Goal: Task Accomplishment & Management: Complete application form

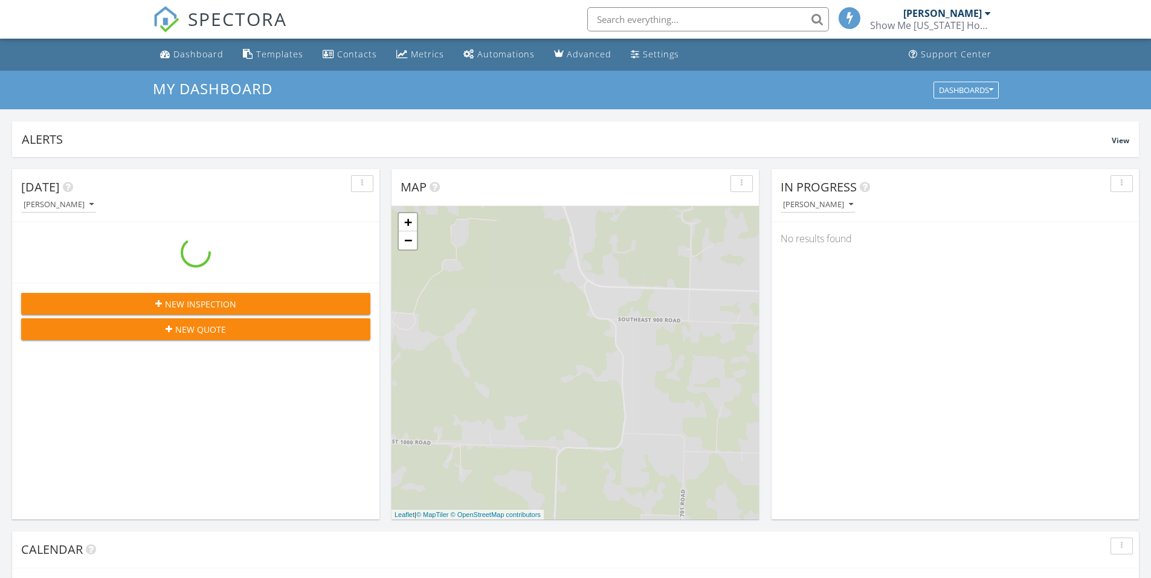
scroll to position [1118, 1169]
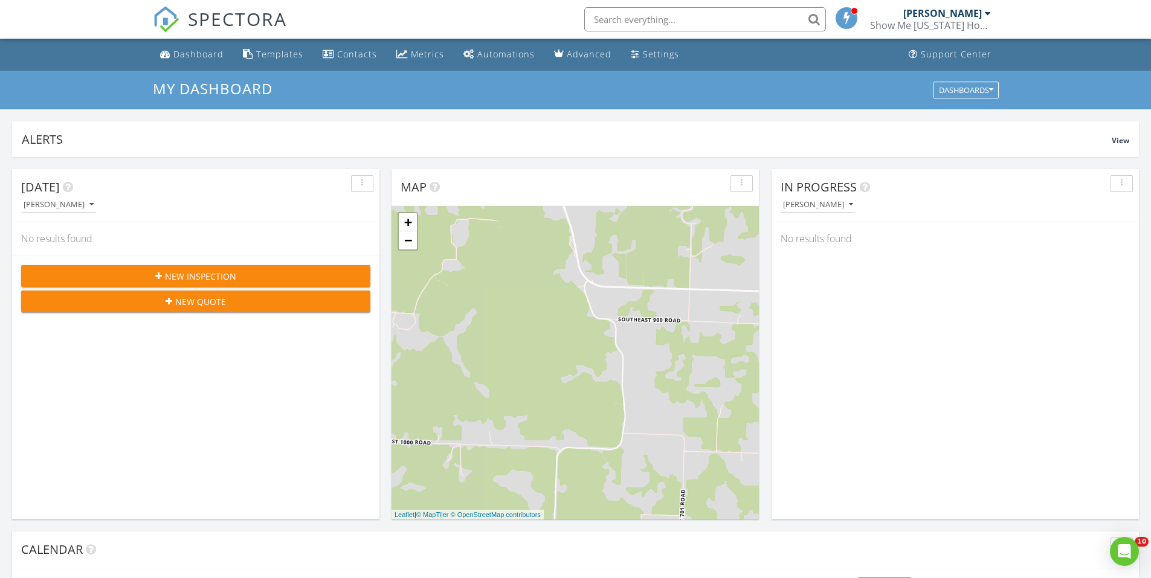
click at [269, 272] on div "New Inspection" at bounding box center [196, 276] width 330 height 13
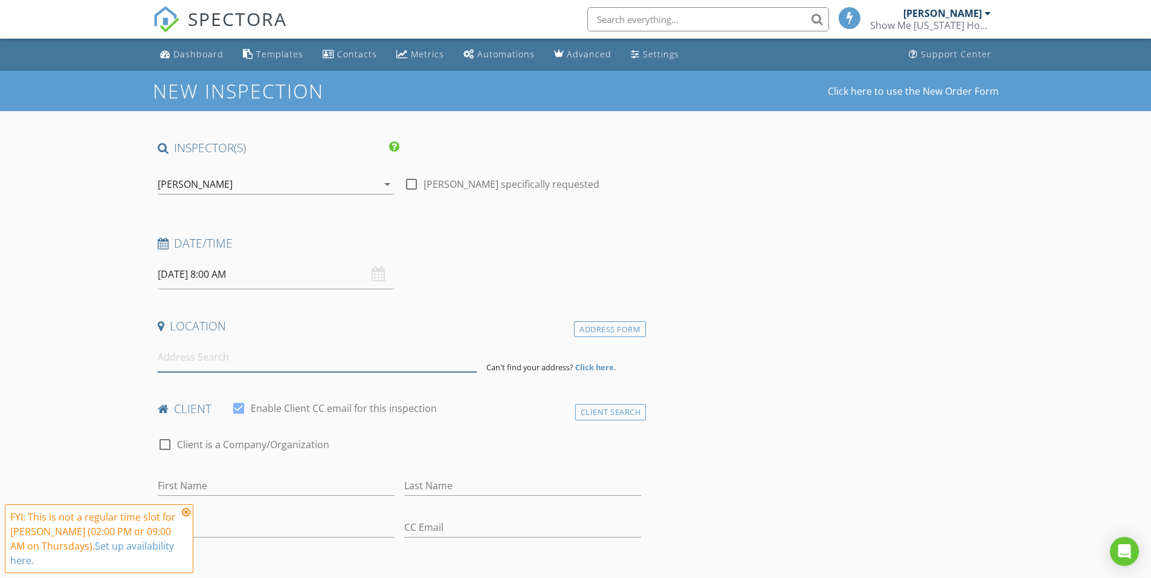
click at [306, 359] on input at bounding box center [317, 357] width 319 height 30
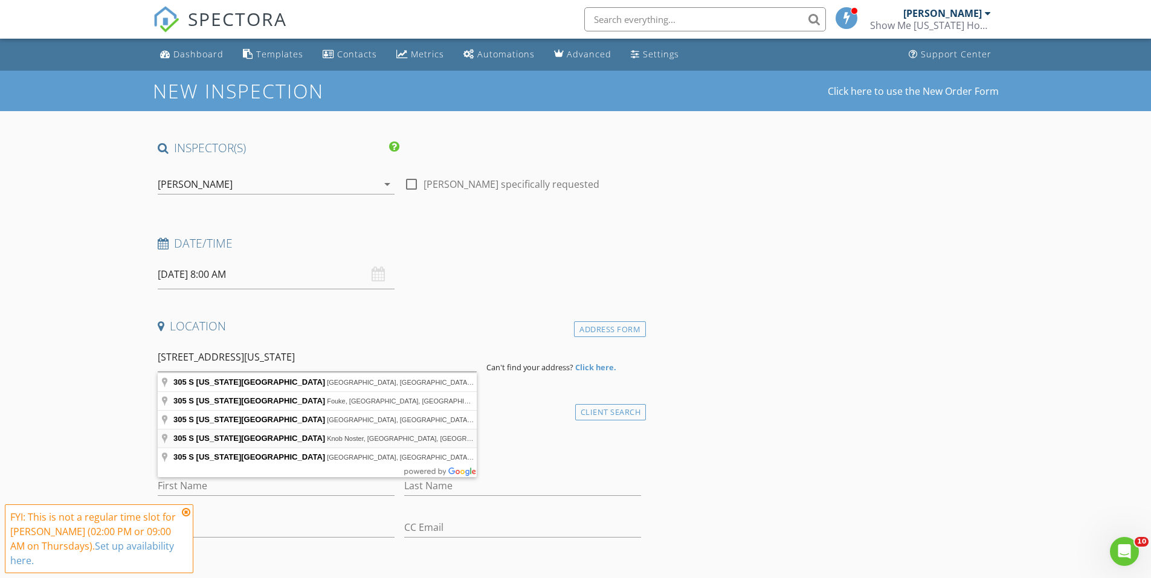
type input "305 S Washington Ave, Knob Noster, MO, USA"
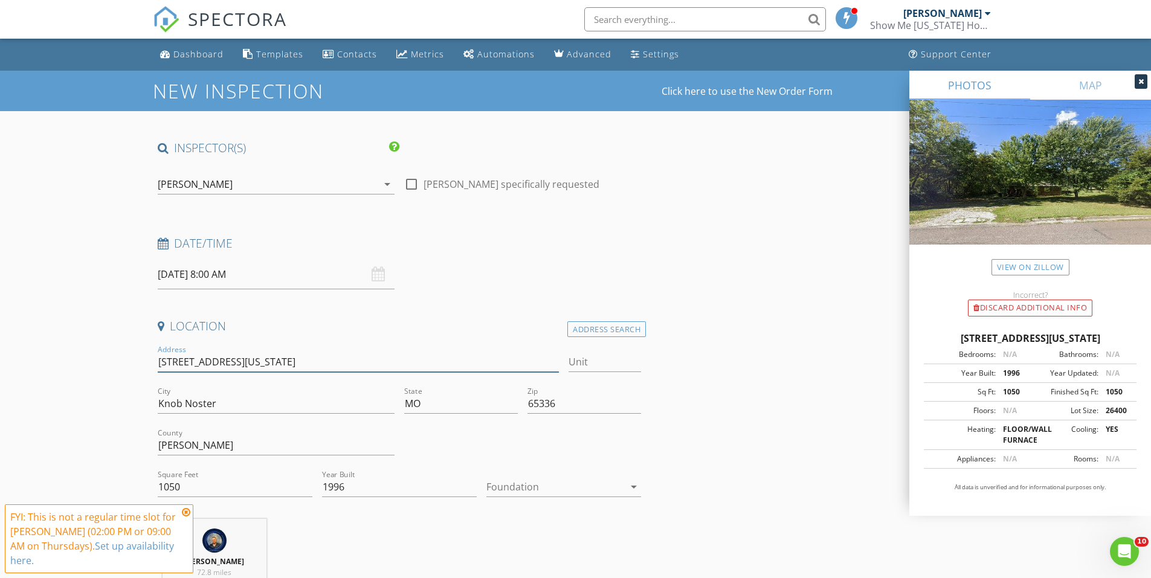
drag, startPoint x: 362, startPoint y: 355, endPoint x: 155, endPoint y: 362, distance: 207.3
click at [155, 362] on div "Address 305 S Washington Ave" at bounding box center [358, 363] width 411 height 42
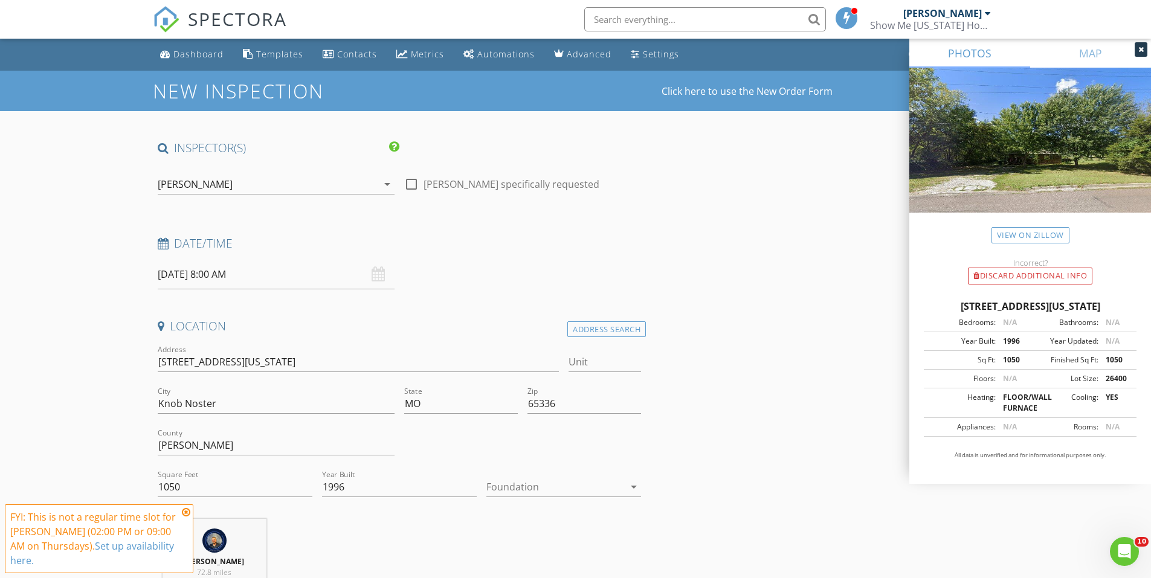
scroll to position [242, 0]
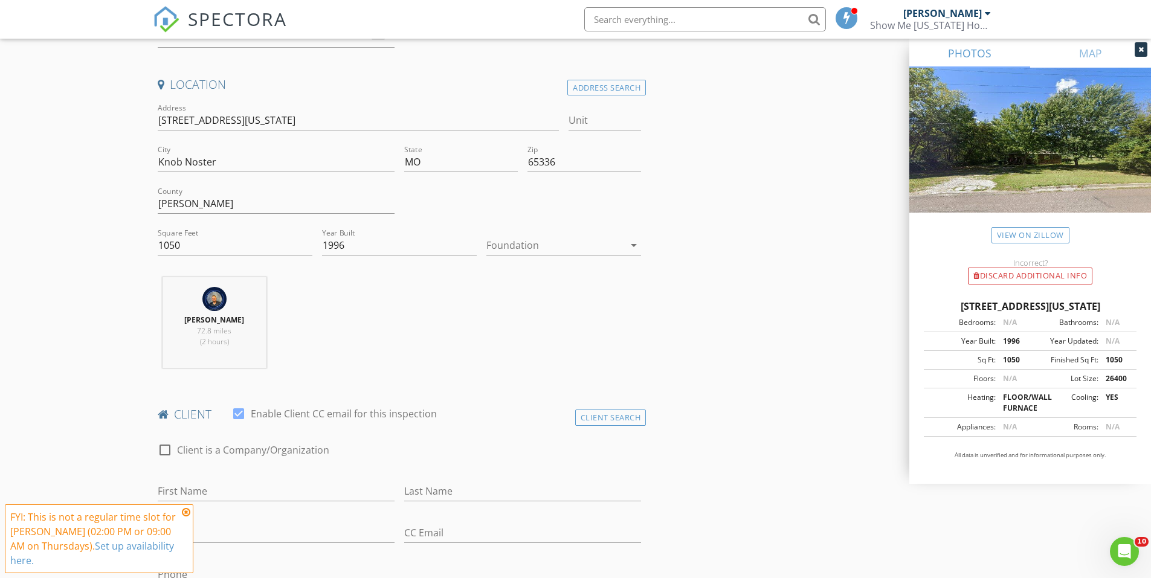
click at [529, 236] on div at bounding box center [555, 245] width 138 height 19
click at [525, 278] on div "Basement" at bounding box center [563, 279] width 135 height 14
click at [545, 249] on div "Basement" at bounding box center [555, 245] width 138 height 19
click at [528, 333] on div "Crawlspace" at bounding box center [563, 337] width 135 height 14
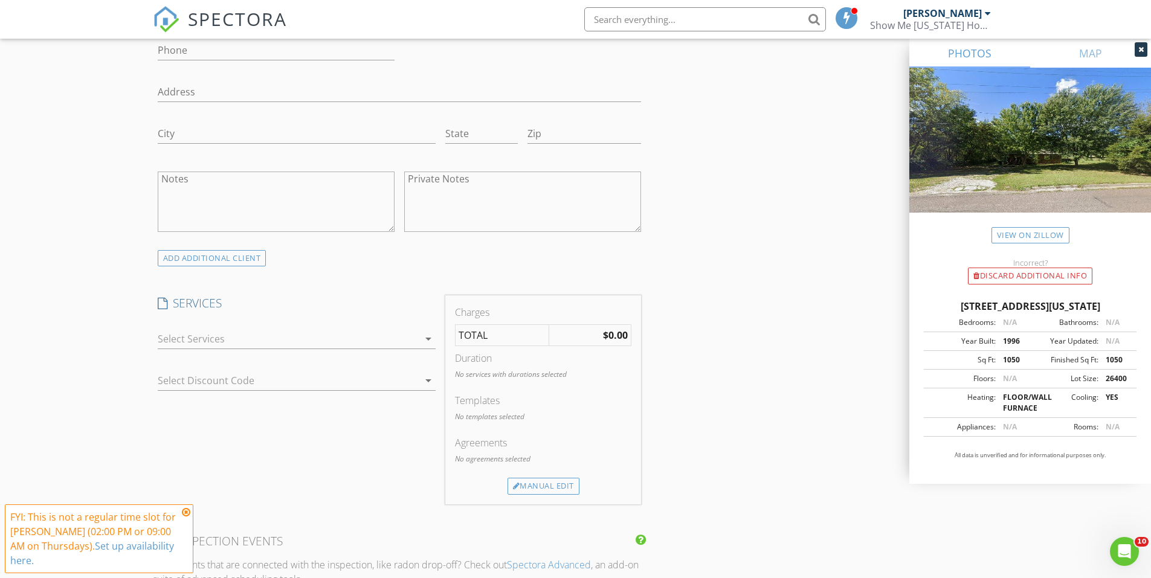
scroll to position [785, 0]
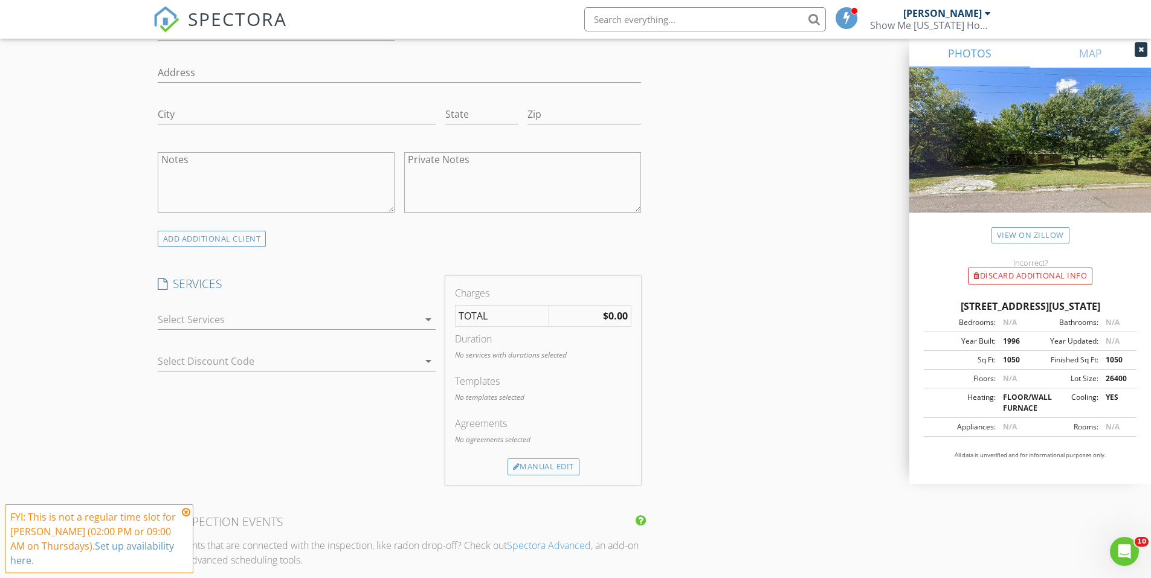
click at [341, 324] on div at bounding box center [288, 319] width 261 height 19
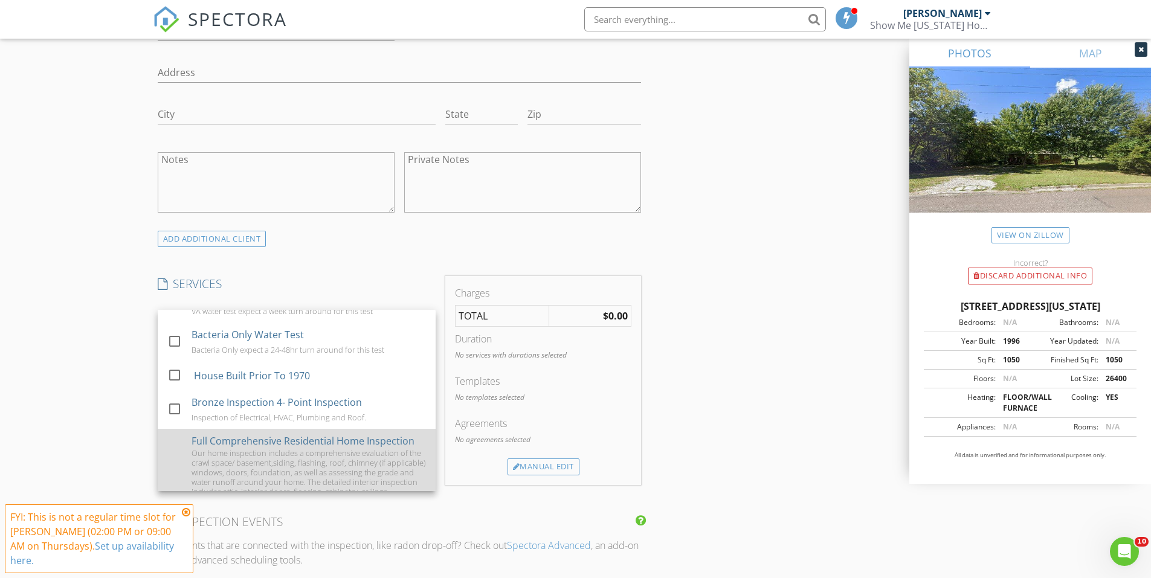
scroll to position [235, 0]
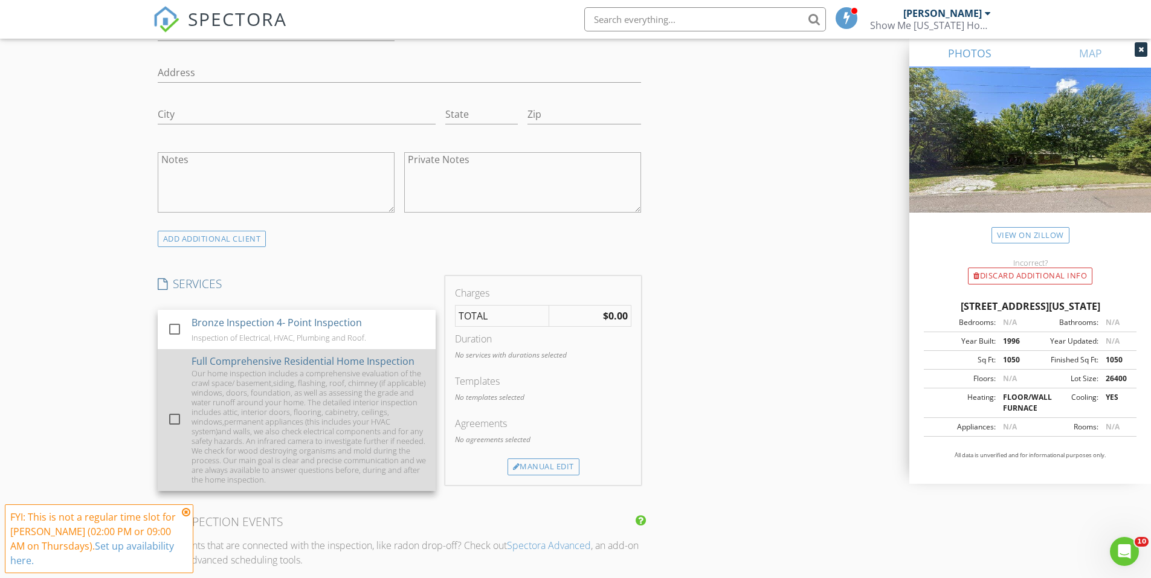
click at [294, 419] on div "Our home inspection includes a comprehensive evaluation of the crawl space/ bas…" at bounding box center [308, 426] width 234 height 116
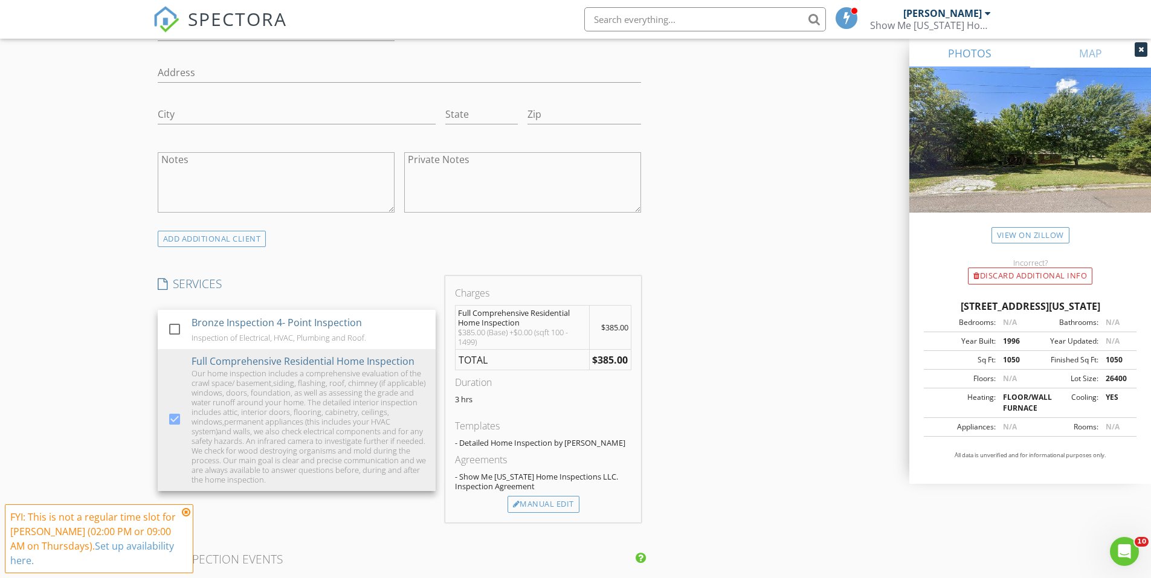
click at [768, 257] on div "INSPECTOR(S) check_box Austin Davis PRIMARY check_box_outline_blank Tanner Witt…" at bounding box center [576, 499] width 846 height 2288
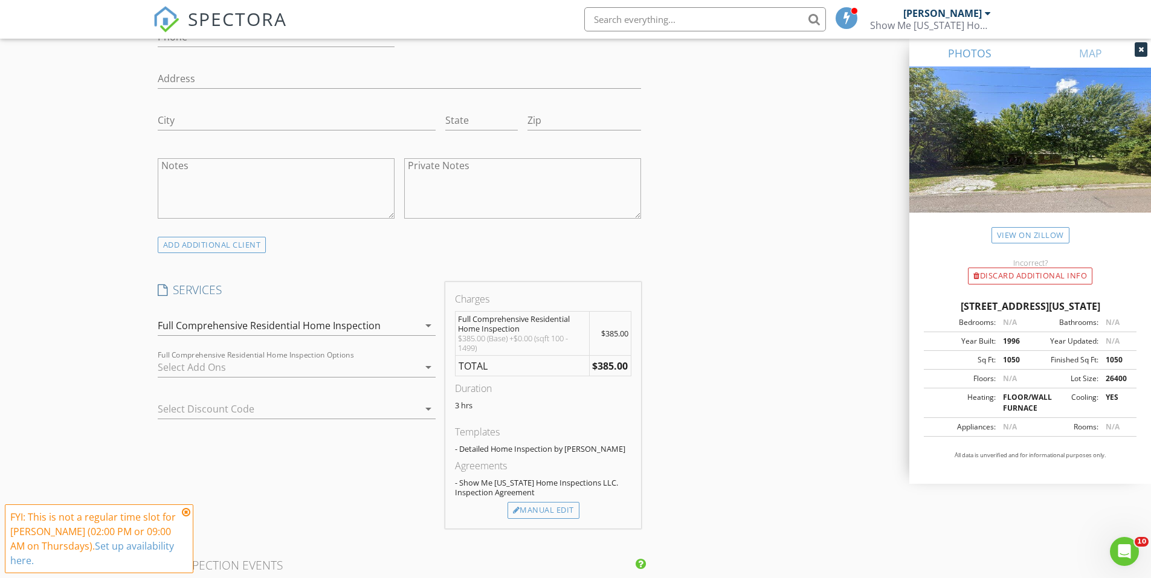
scroll to position [785, 0]
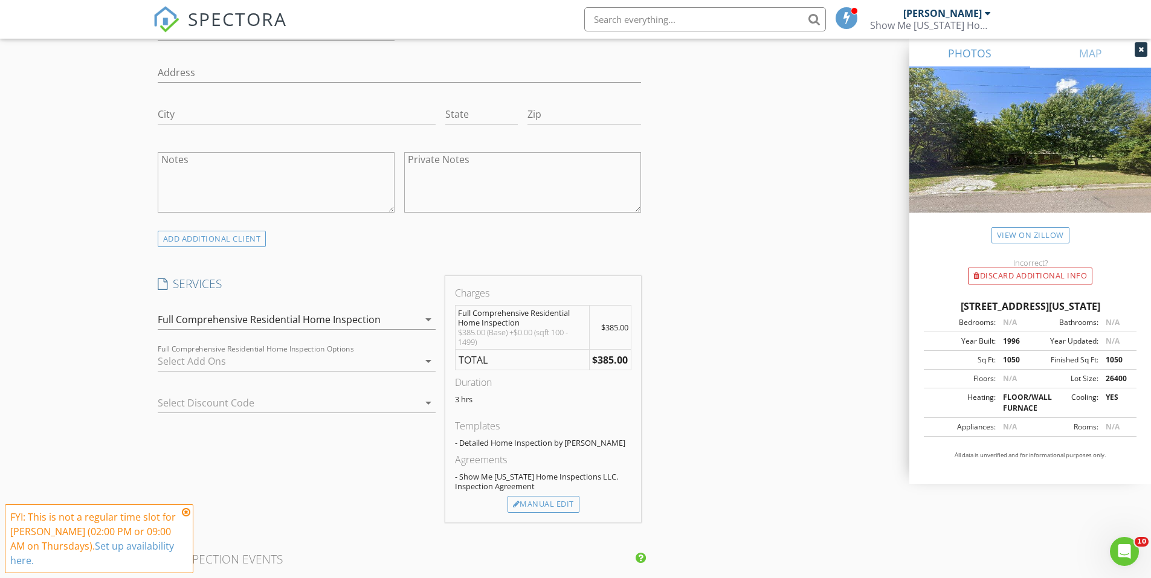
click at [398, 367] on div at bounding box center [288, 360] width 261 height 19
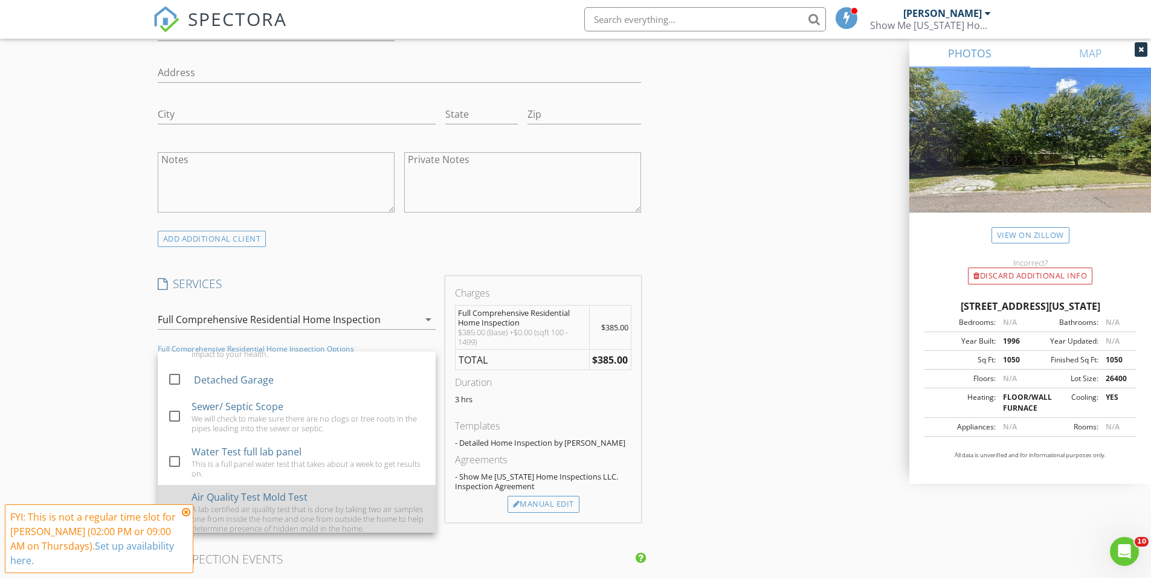
scroll to position [0, 0]
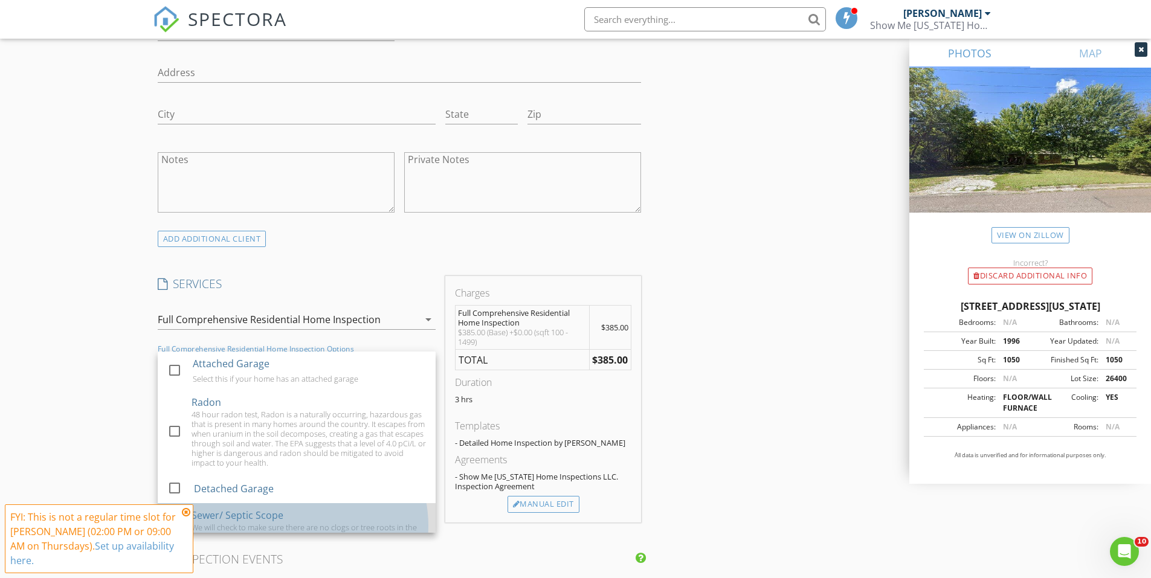
click at [287, 515] on div "Sewer/ Septic Scope We will check to make sure there are no clogs or tree roots…" at bounding box center [308, 525] width 234 height 45
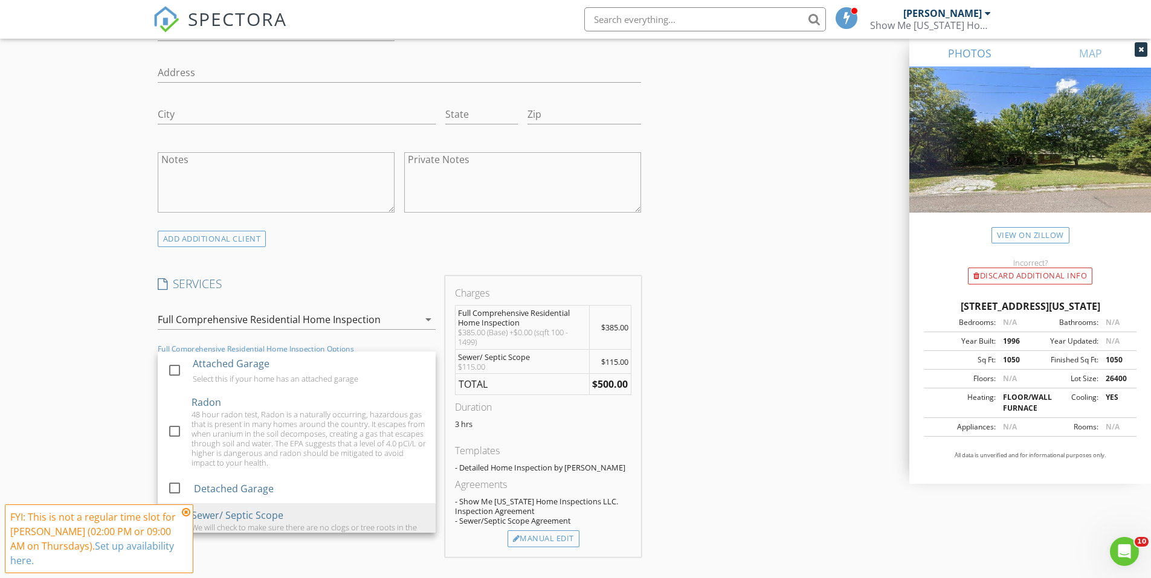
click at [729, 292] on div "INSPECTOR(S) check_box Austin Davis PRIMARY check_box_outline_blank Tanner Witt…" at bounding box center [576, 516] width 846 height 2322
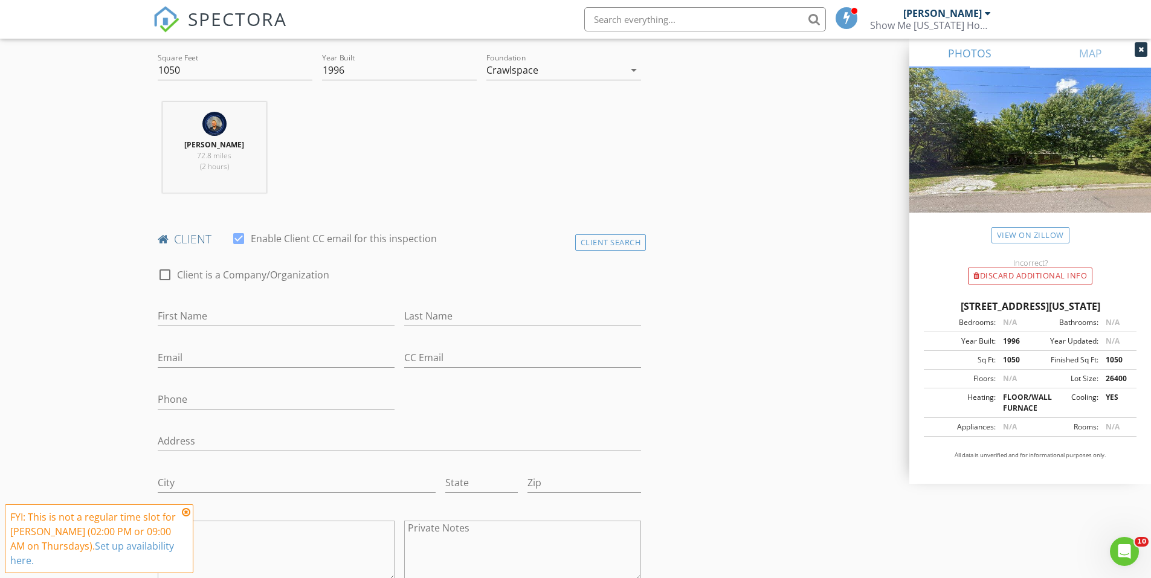
scroll to position [302, 0]
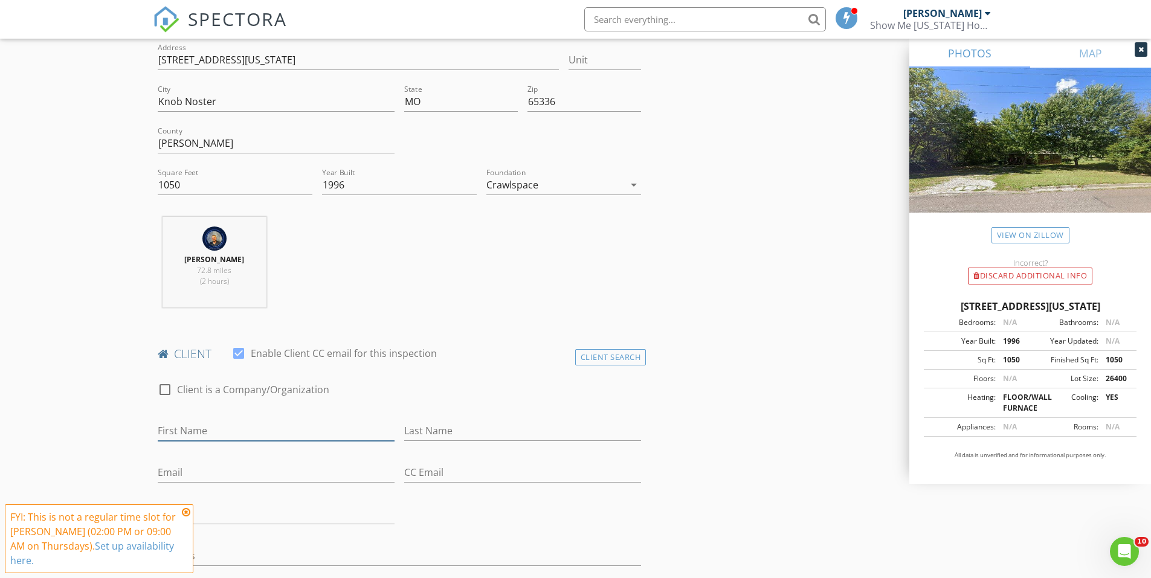
click at [270, 433] on input "First Name" at bounding box center [276, 431] width 237 height 20
click at [181, 515] on div "FYI: This is not a regular time slot for Austin Davis (02:00 PM or 09:00 AM on …" at bounding box center [99, 539] width 178 height 58
click at [184, 515] on icon at bounding box center [186, 512] width 8 height 10
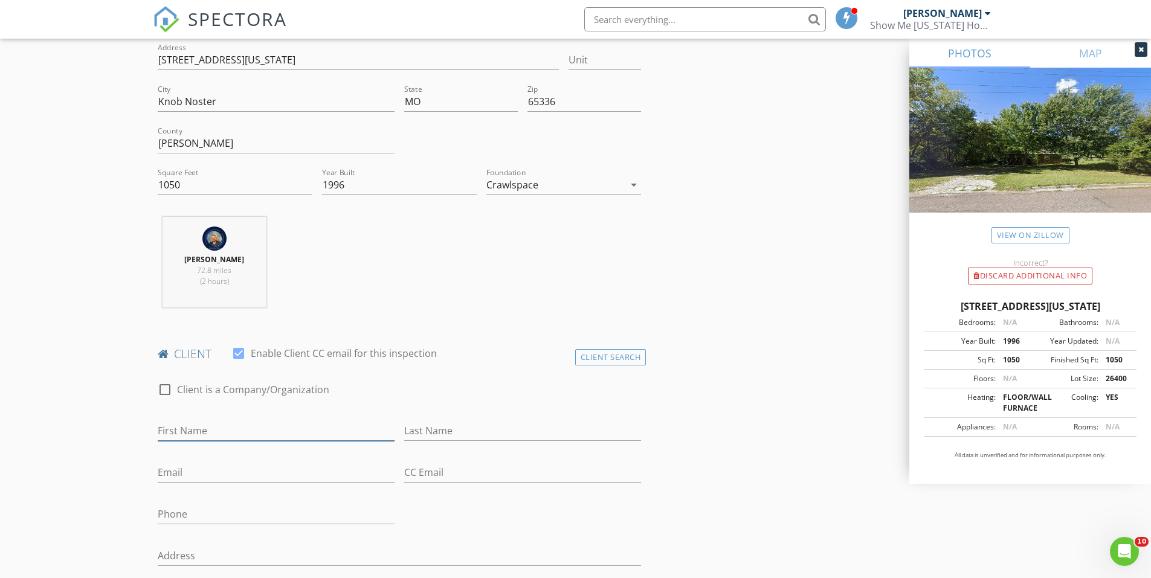
click at [225, 429] on input "First Name" at bounding box center [276, 431] width 237 height 20
type input "[PERSON_NAME]"
click at [471, 424] on input "Last Name" at bounding box center [522, 431] width 237 height 20
type input "HAVAS"
click at [308, 464] on input "Email" at bounding box center [276, 473] width 237 height 20
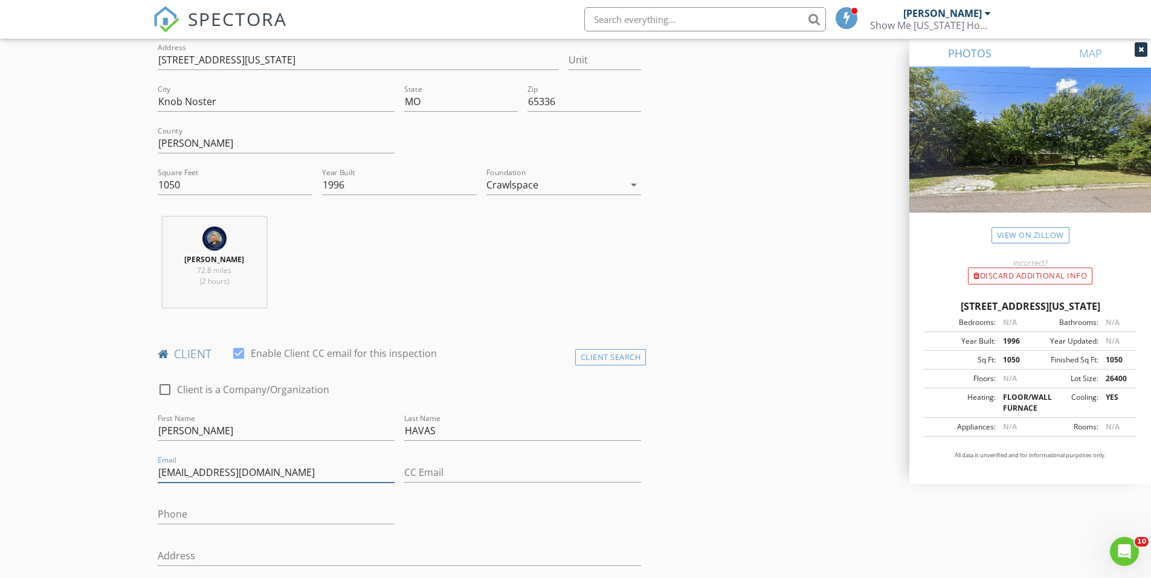
type input "[EMAIL_ADDRESS][DOMAIN_NAME]"
click at [313, 513] on input "Phone" at bounding box center [276, 514] width 237 height 20
drag, startPoint x: 1138, startPoint y: 50, endPoint x: 1000, endPoint y: 125, distance: 157.8
click at [1138, 50] on icon at bounding box center [1140, 49] width 5 height 7
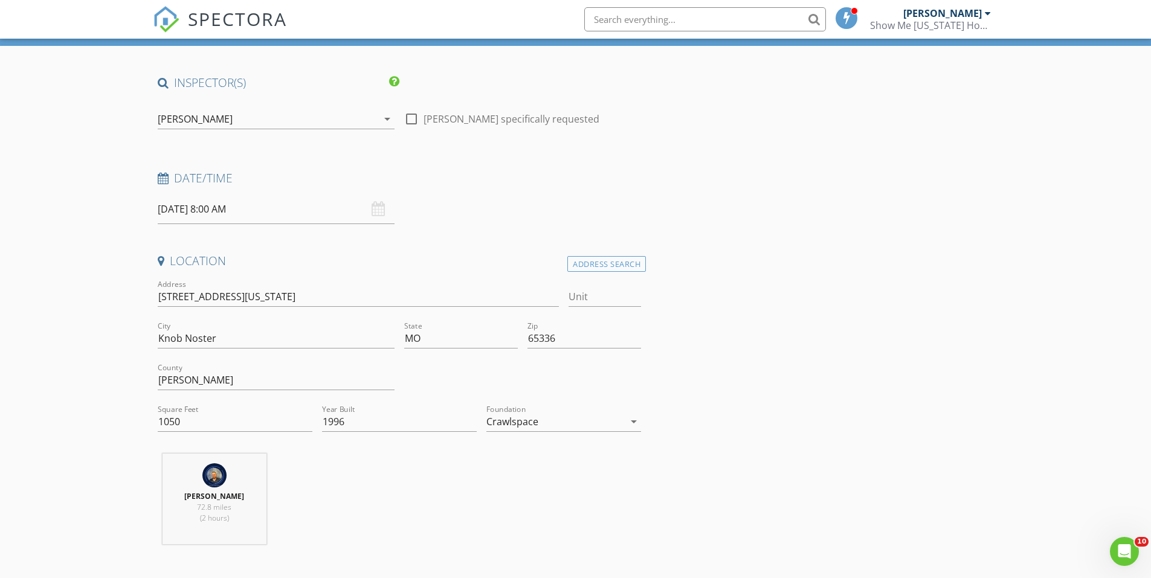
scroll to position [0, 0]
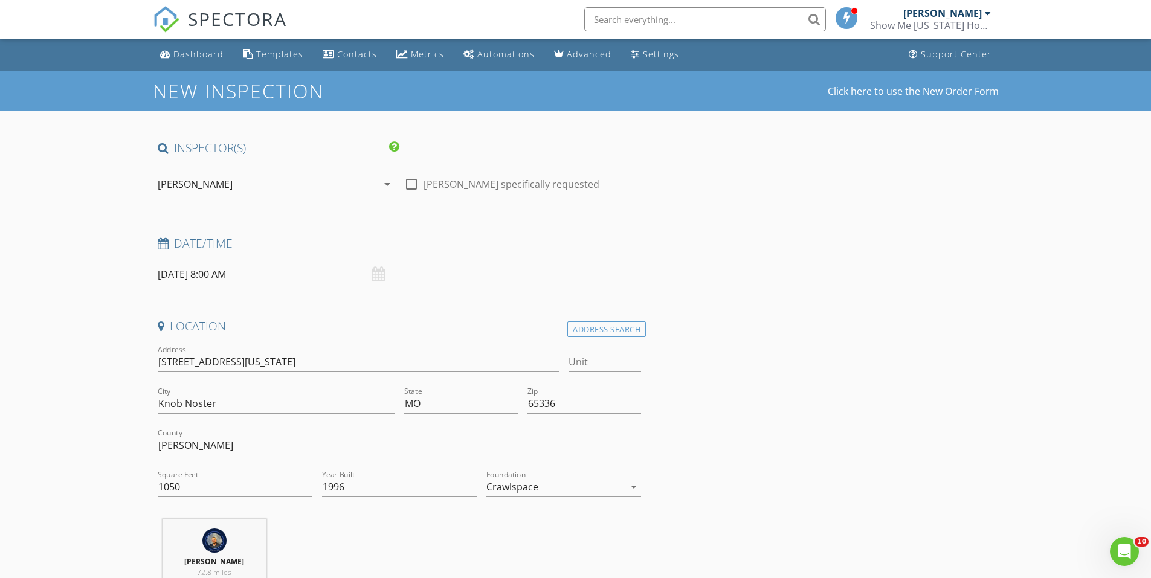
click at [327, 277] on input "08/28/2025 8:00 AM" at bounding box center [276, 275] width 237 height 30
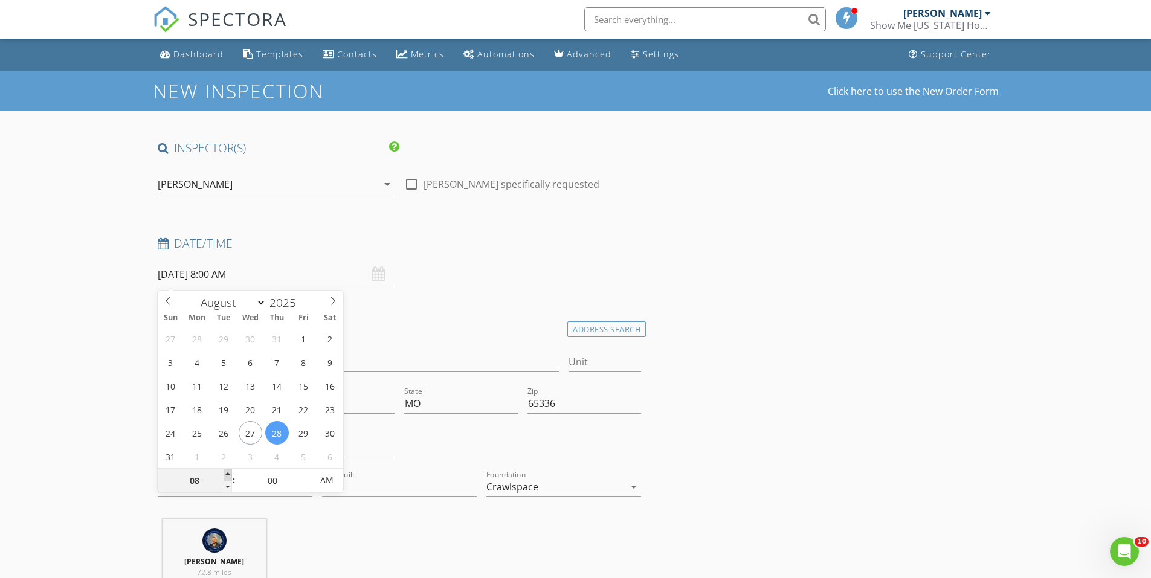
type input "09"
type input "08/28/2025 9:00 AM"
click at [228, 473] on span at bounding box center [227, 475] width 8 height 12
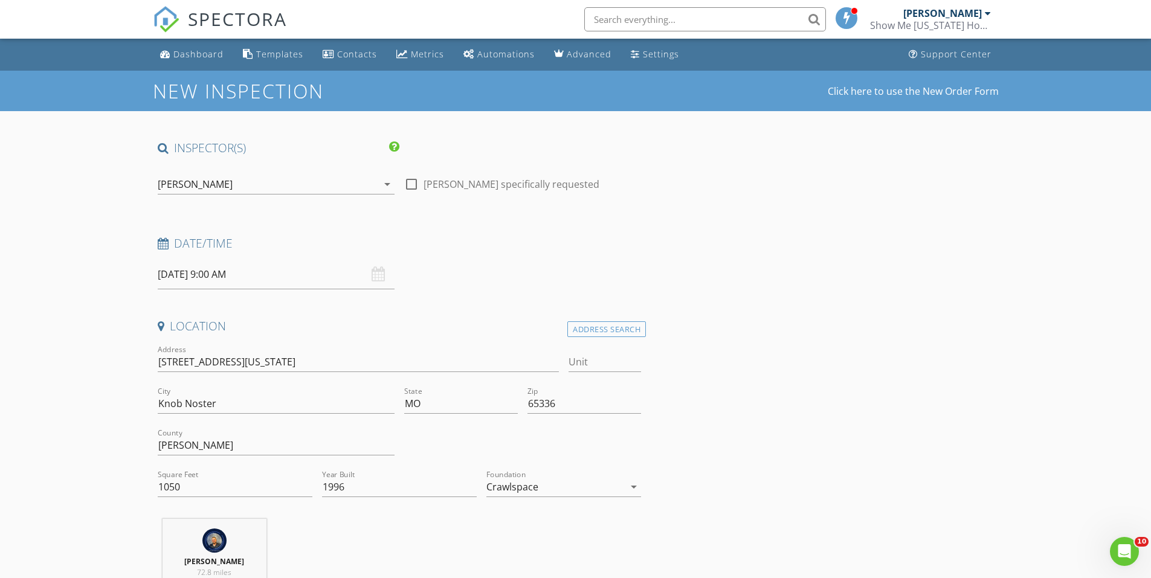
click at [504, 244] on h4 "Date/Time" at bounding box center [400, 244] width 484 height 16
click at [381, 185] on icon "arrow_drop_down" at bounding box center [387, 184] width 14 height 14
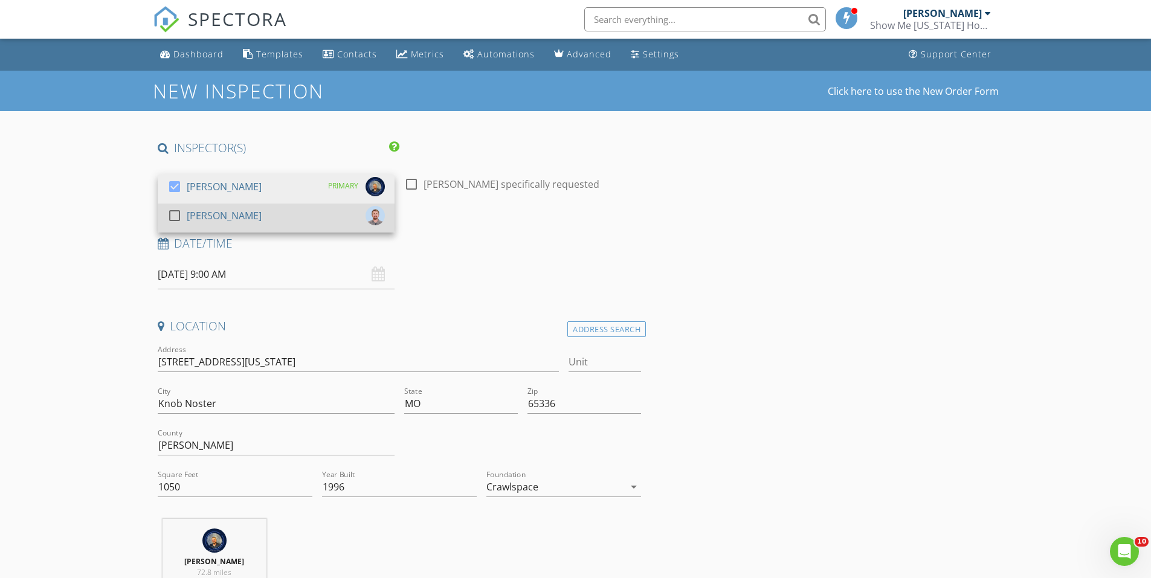
click at [292, 220] on div "check_box_outline_blank Tanner Witt" at bounding box center [275, 218] width 217 height 24
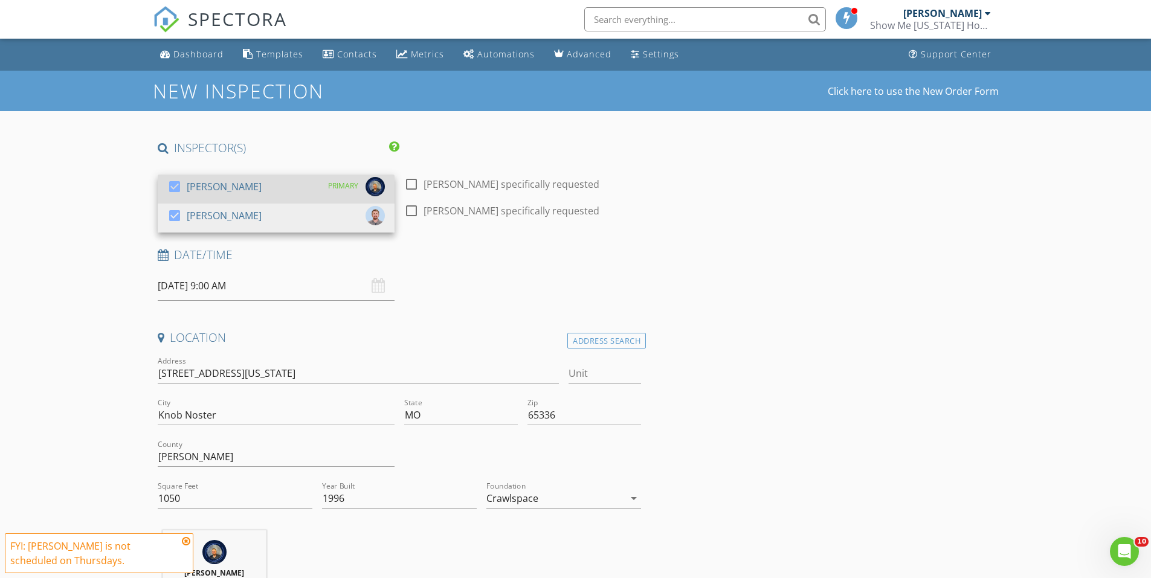
click at [239, 187] on div "[PERSON_NAME]" at bounding box center [224, 186] width 75 height 19
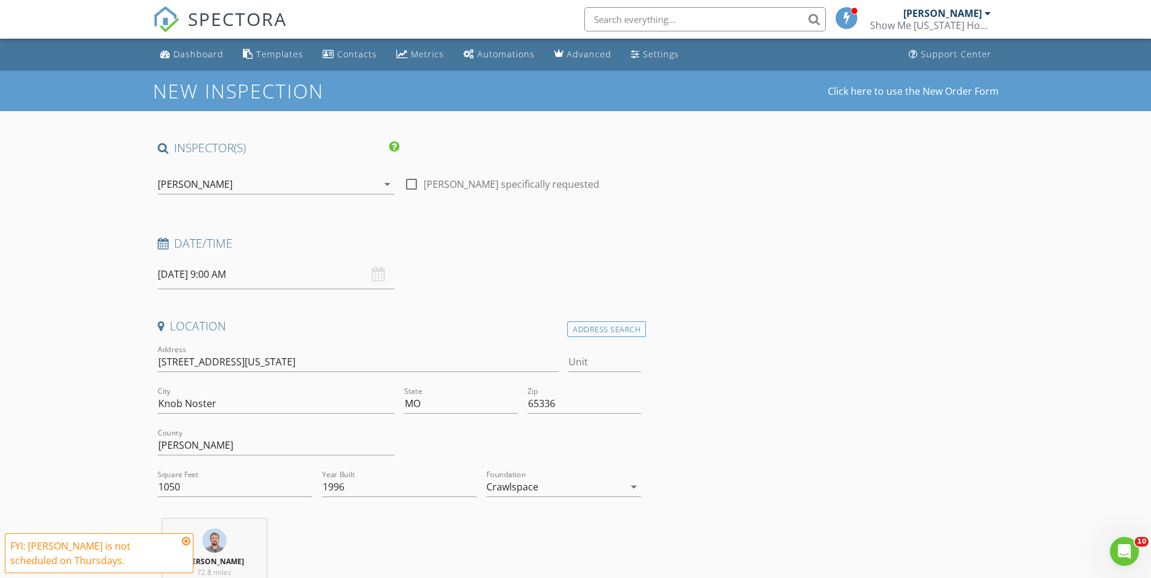
click at [312, 272] on input "08/28/2025 9:00 AM" at bounding box center [276, 275] width 237 height 30
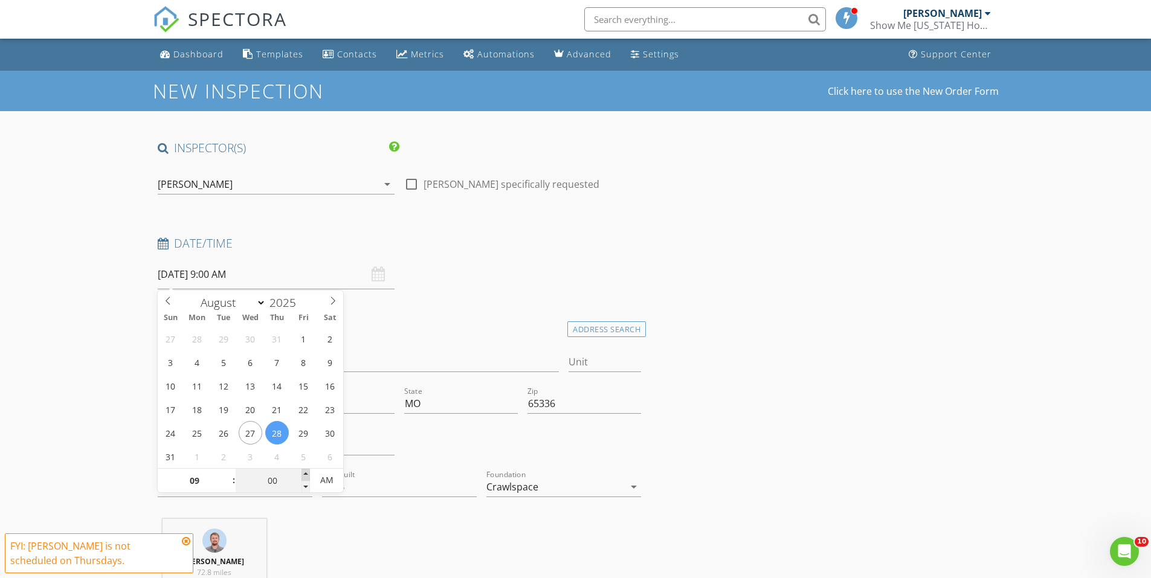
type input "05"
type input "08/28/2025 9:05 AM"
click at [304, 472] on span at bounding box center [305, 475] width 8 height 12
type input "10"
type input "08/28/2025 9:10 AM"
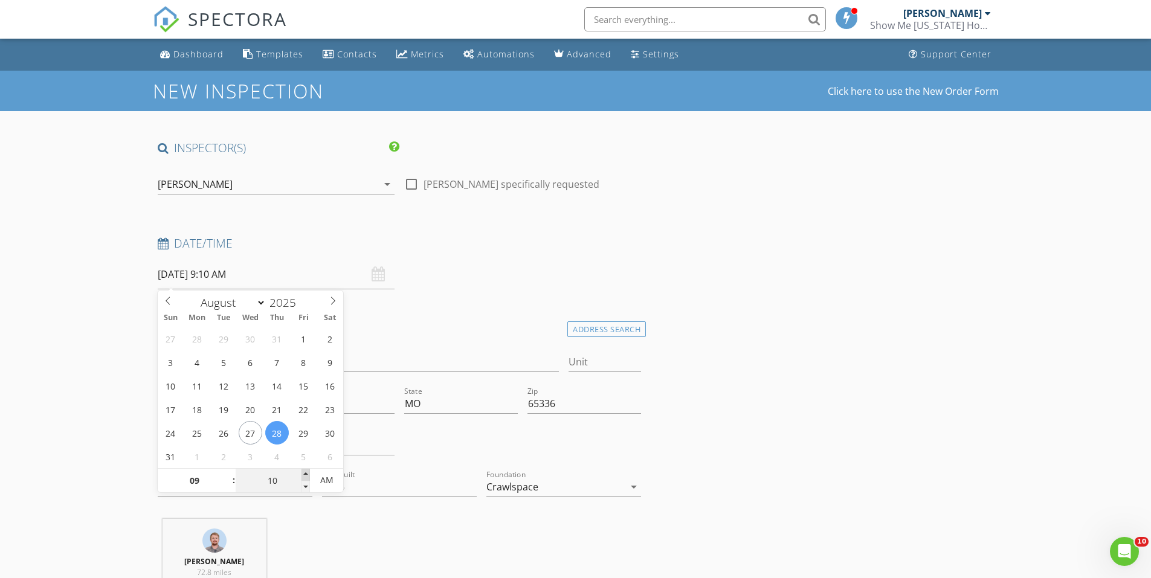
click at [304, 472] on span at bounding box center [305, 475] width 8 height 12
type input "15"
type input "08/28/2025 9:15 AM"
click at [304, 472] on span at bounding box center [305, 475] width 8 height 12
type input "20"
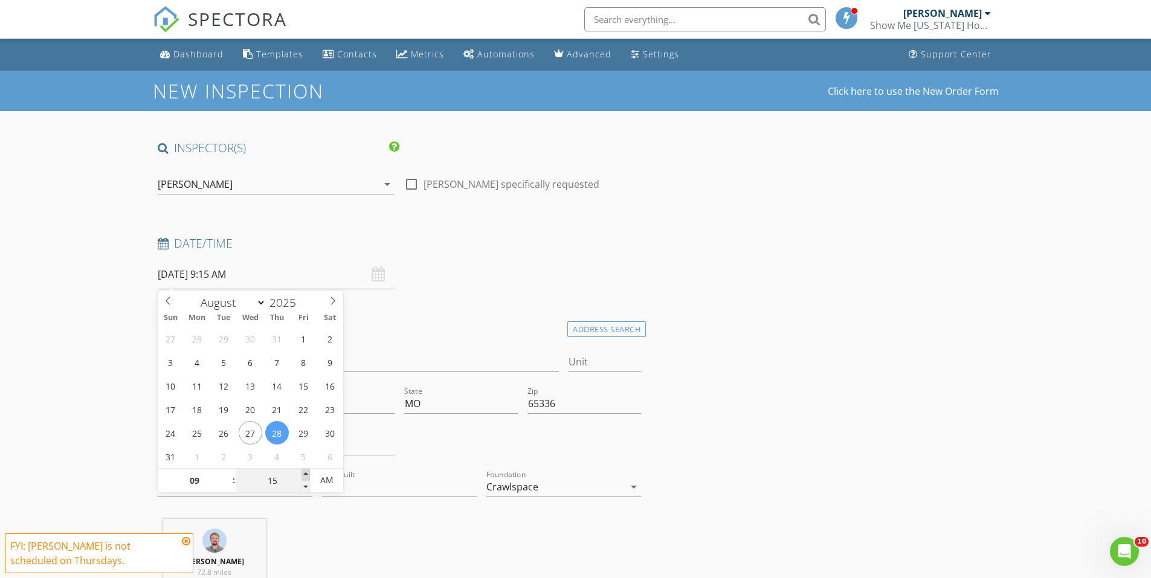
type input "08/28/2025 9:20 AM"
click at [304, 472] on span at bounding box center [305, 475] width 8 height 12
type input "25"
type input "08/28/2025 9:25 AM"
click at [304, 472] on span at bounding box center [305, 475] width 8 height 12
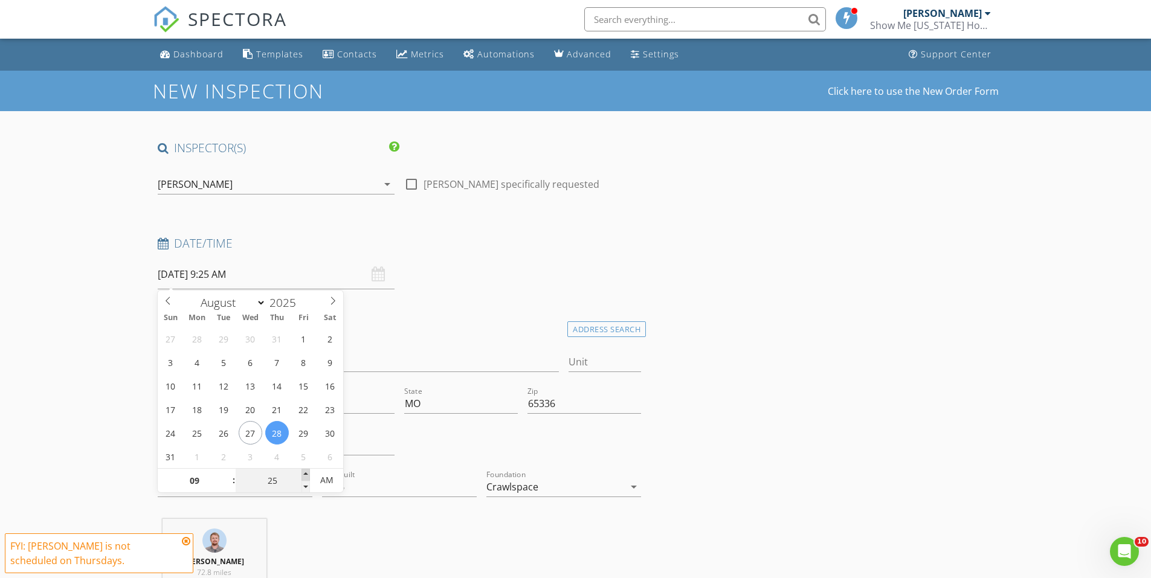
type input "30"
type input "08/28/2025 9:30 AM"
click at [304, 472] on span at bounding box center [305, 475] width 8 height 12
click at [591, 260] on div "Date/Time 08/28/2025 9:30 AM" at bounding box center [399, 263] width 493 height 54
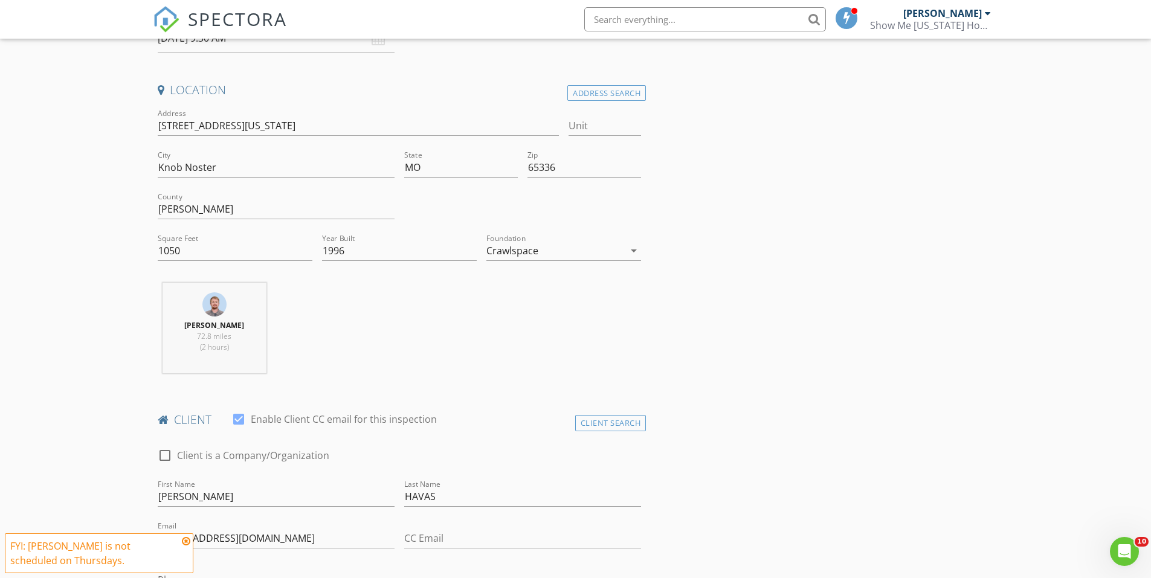
scroll to position [242, 0]
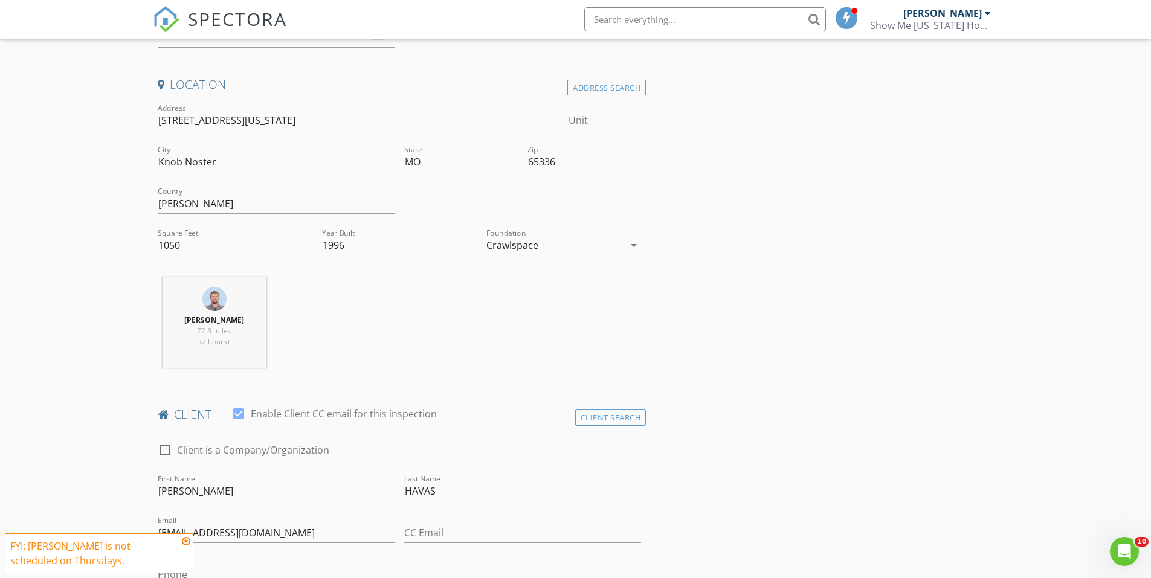
click at [188, 543] on icon at bounding box center [186, 541] width 8 height 10
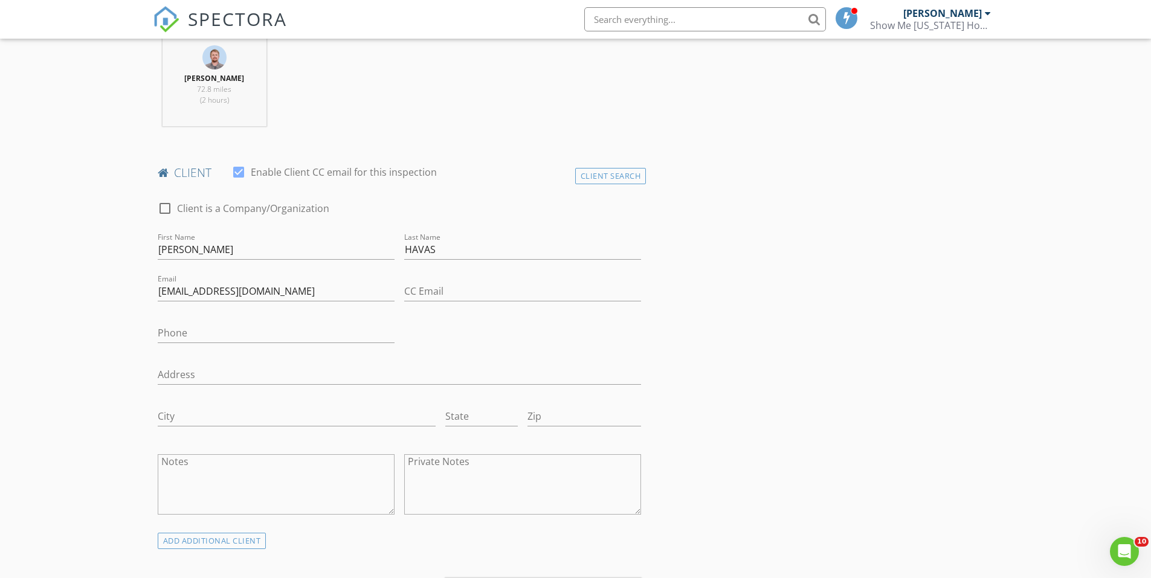
scroll to position [725, 0]
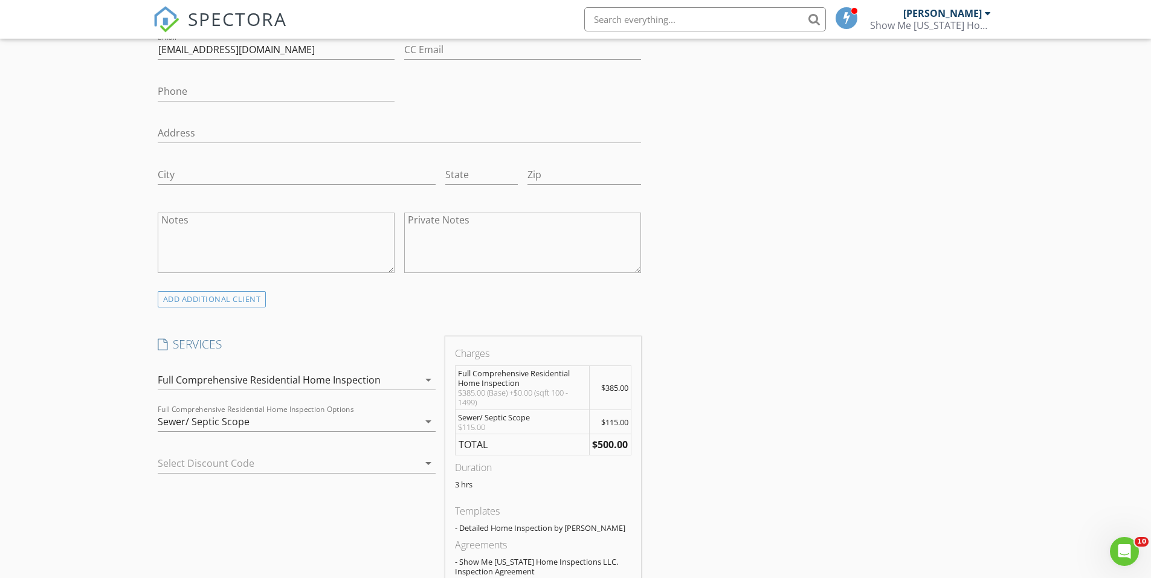
click at [339, 426] on div "Sewer/ Septic Scope" at bounding box center [288, 421] width 261 height 19
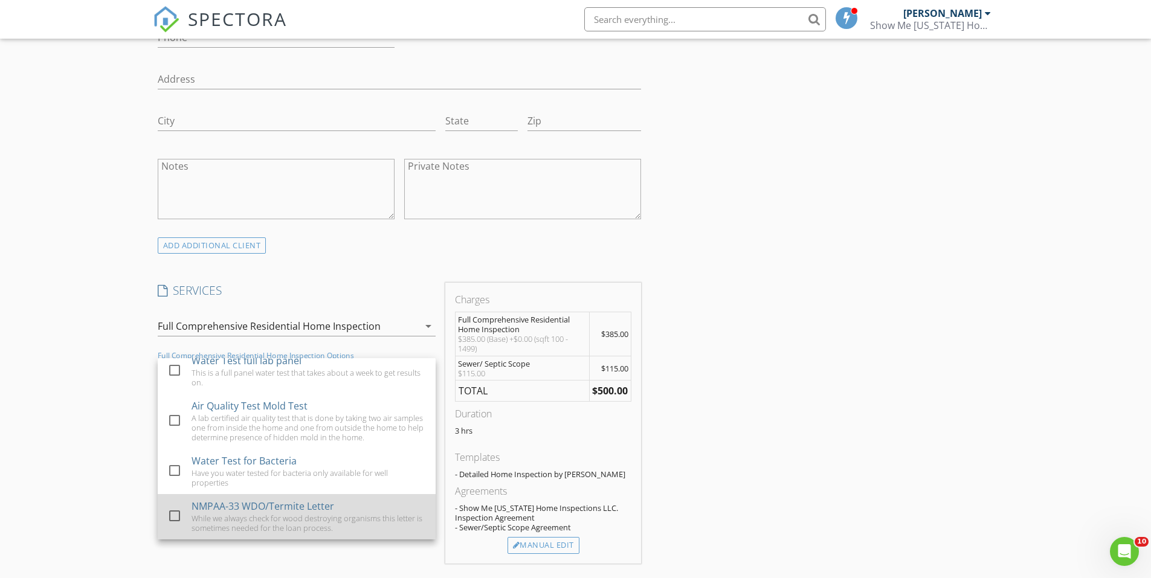
scroll to position [785, 0]
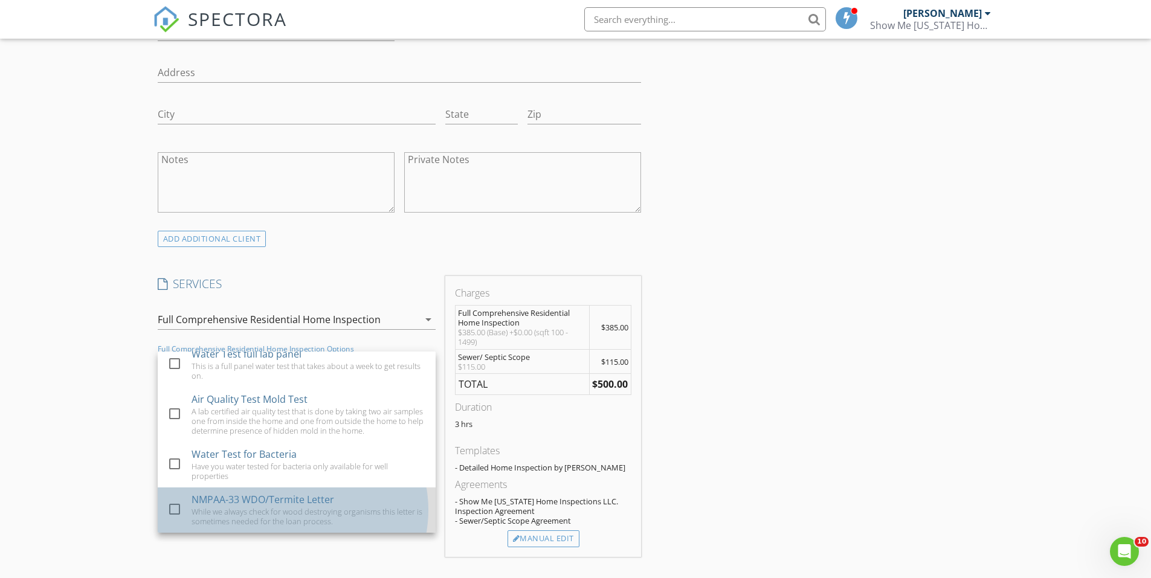
click at [350, 507] on div "While we always check for wood destroying organisms this letter is sometimes ne…" at bounding box center [308, 516] width 234 height 19
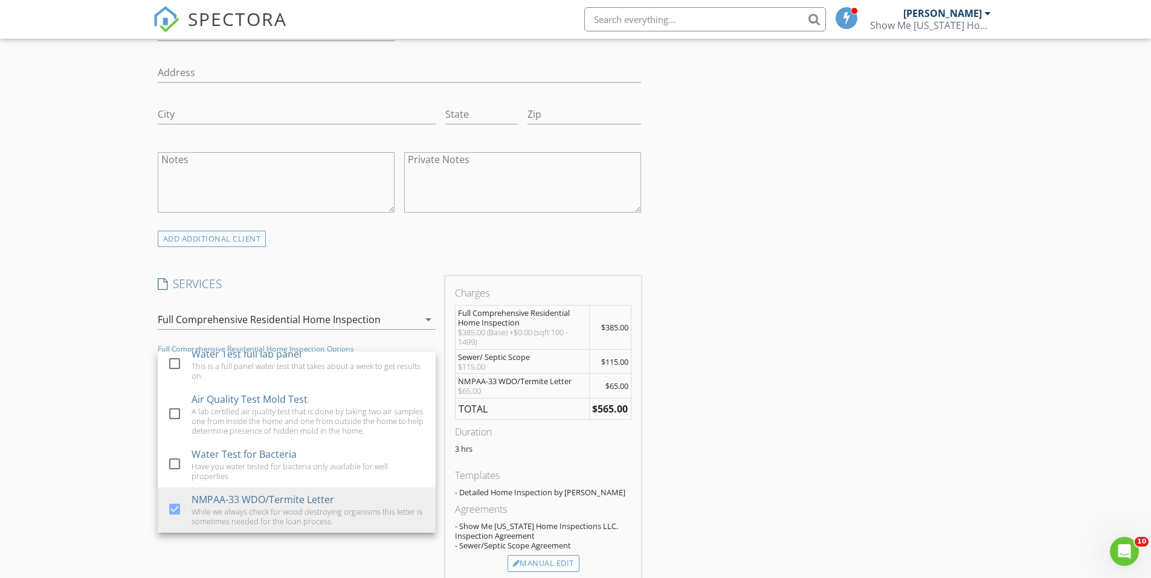
click at [760, 309] on div "INSPECTOR(S) check_box_outline_blank Austin Davis check_box Tanner Witt PRIMARY…" at bounding box center [576, 528] width 846 height 2346
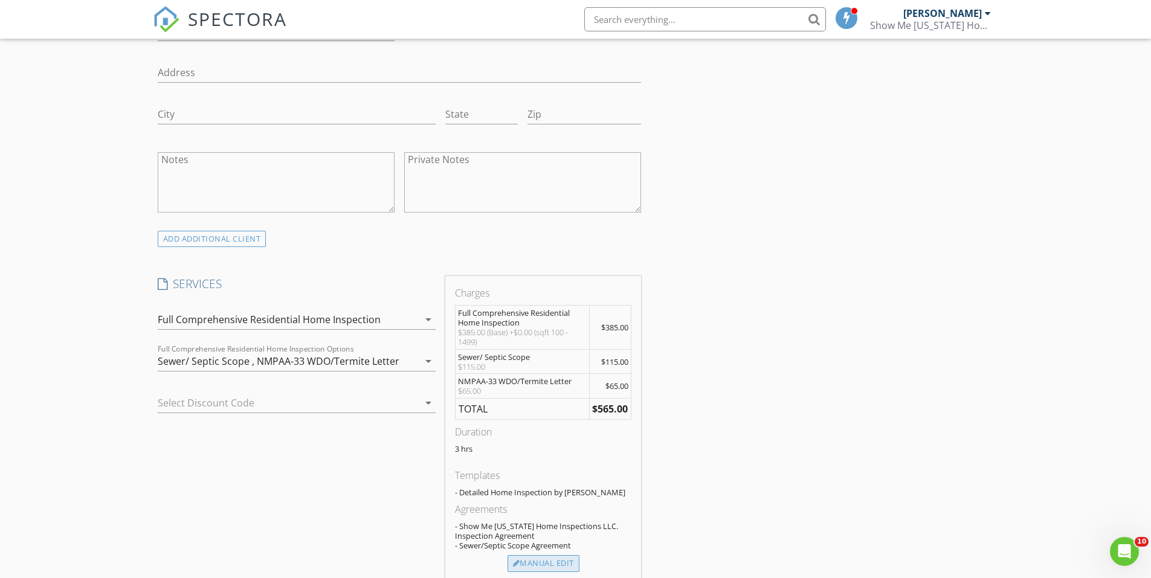
click at [546, 555] on div "Manual Edit" at bounding box center [543, 563] width 72 height 17
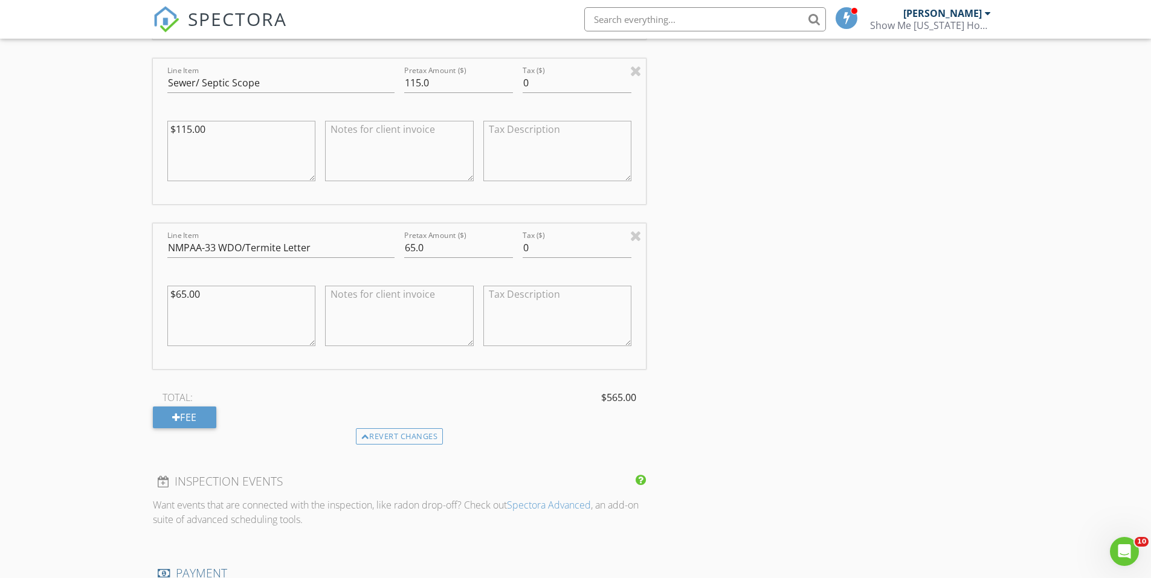
scroll to position [1329, 0]
click at [196, 413] on div "Fee" at bounding box center [184, 417] width 63 height 22
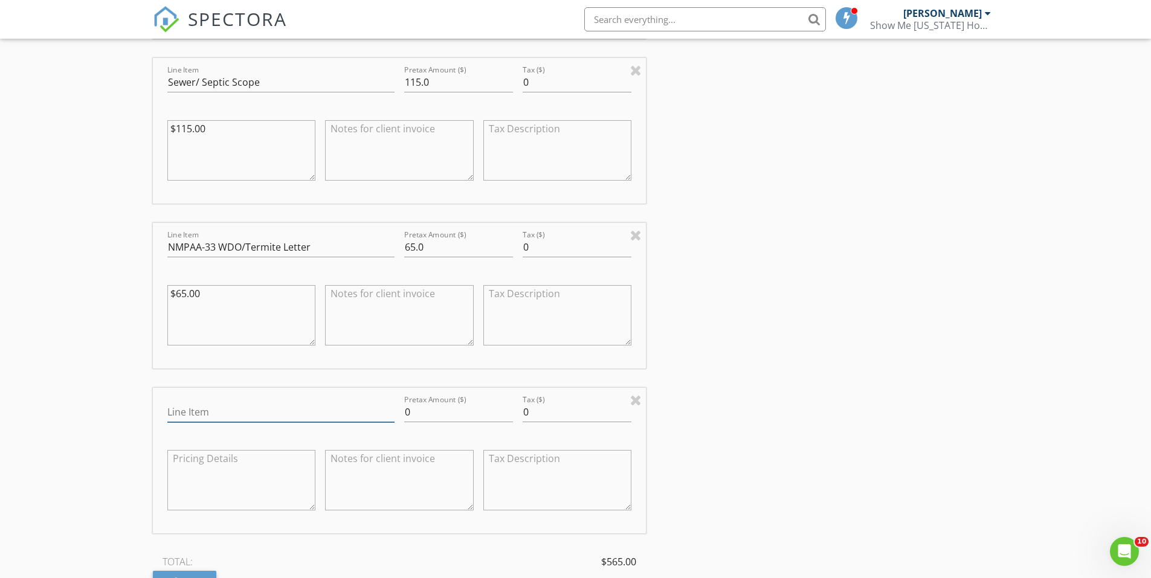
click at [312, 408] on input "Line Item" at bounding box center [280, 412] width 227 height 20
click at [469, 413] on input "0" at bounding box center [458, 412] width 109 height 20
click at [300, 416] on input "Line Item" at bounding box center [280, 412] width 227 height 20
type input "Military Discount"
click at [466, 416] on input "0" at bounding box center [458, 412] width 109 height 20
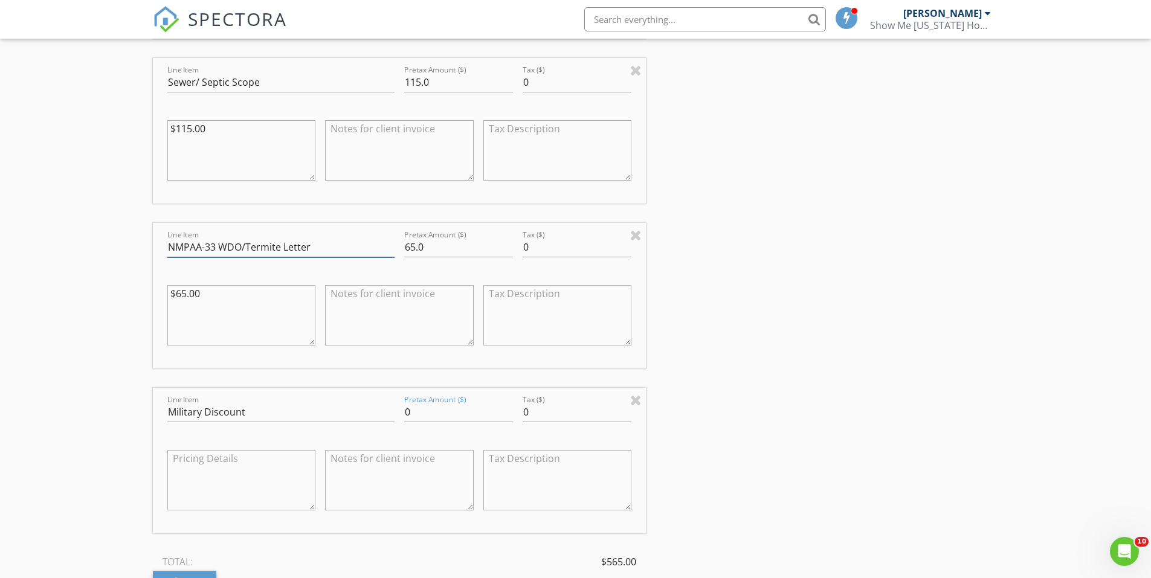
click at [379, 244] on input "NMPAA-33 WDO/Termite Letter" at bounding box center [280, 247] width 227 height 20
click at [324, 248] on input "NMPAA-33 WDO/Termite Letter" at bounding box center [280, 247] width 227 height 20
type input "NMPAA-33 WDO/Termite Letter Free"
drag, startPoint x: 469, startPoint y: 248, endPoint x: 388, endPoint y: 255, distance: 80.6
click at [390, 255] on div "Line Item NMPAA-33 WDO/Termite Letter Free Pretax Amount ($) 65.0 Tax ($) 0 $65…" at bounding box center [399, 296] width 493 height 146
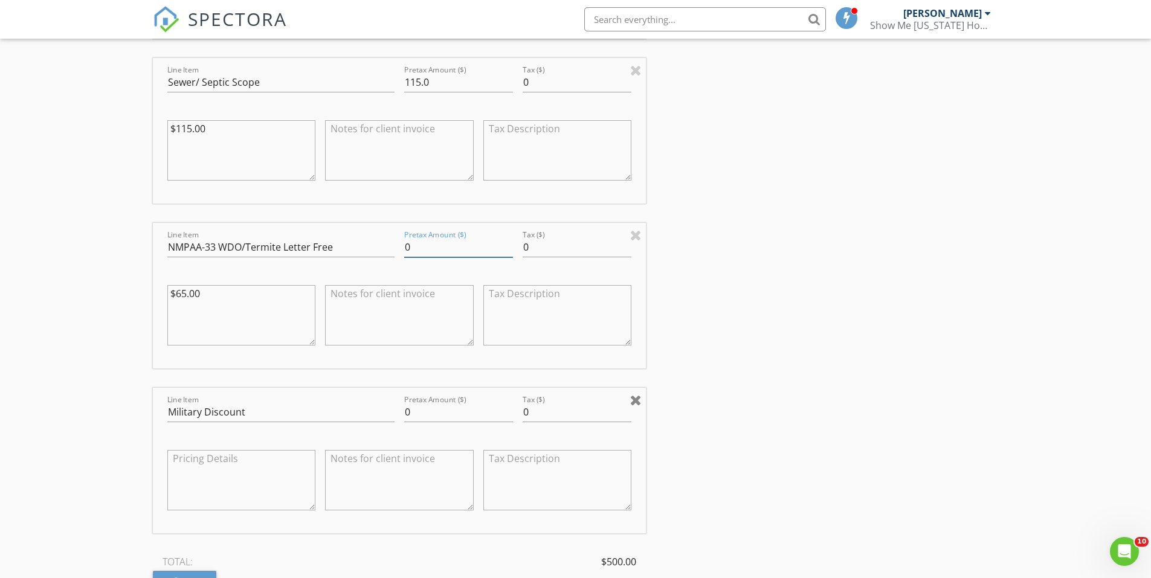
type input "0"
click at [634, 402] on div at bounding box center [635, 400] width 11 height 14
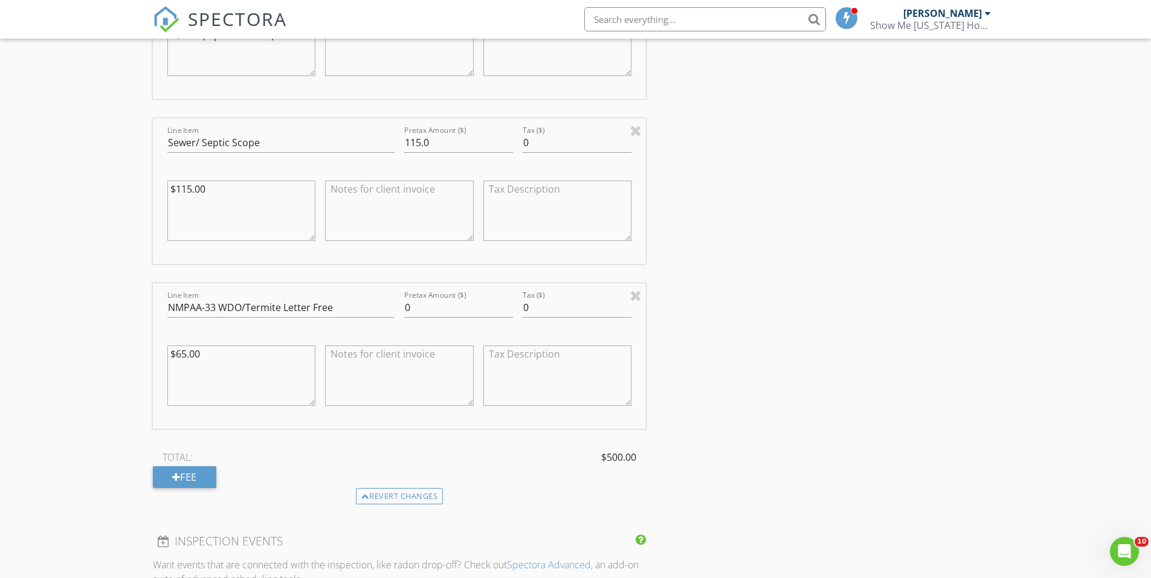
scroll to position [1147, 0]
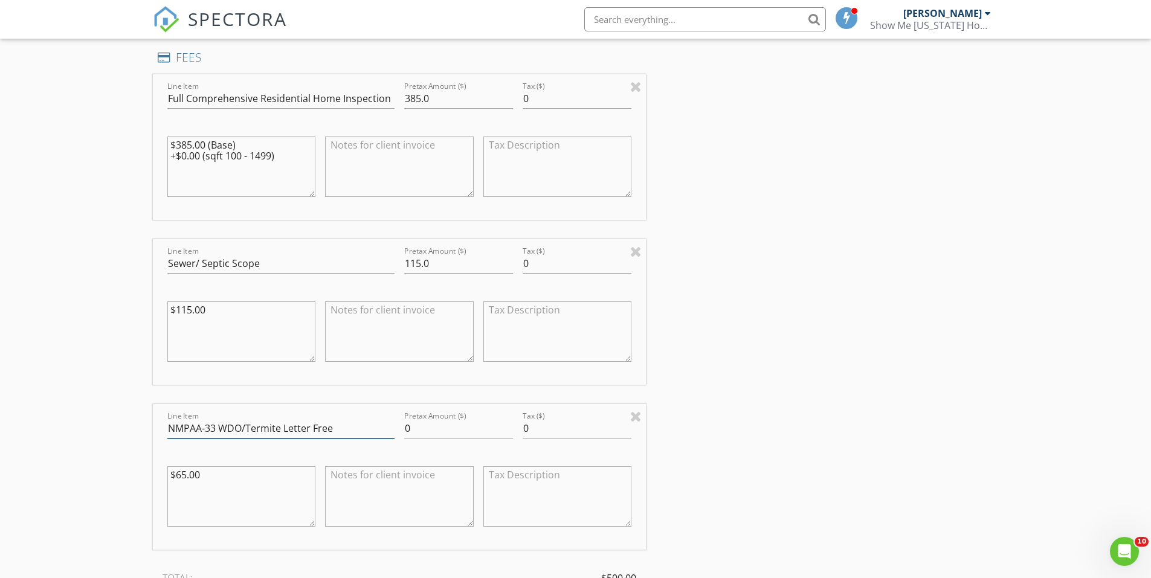
click at [338, 420] on input "NMPAA-33 WDO/Termite Letter Free" at bounding box center [280, 429] width 227 height 20
click at [383, 426] on input "NMPAA-33 WDO/Termite Letter Free for Military" at bounding box center [280, 429] width 227 height 20
type input "NMPAA-33 WDO/Termite Letter Free for Military"
click at [791, 451] on div "INSPECTOR(S) check_box_outline_blank Austin Davis check_box Tanner Witt PRIMARY…" at bounding box center [576, 369] width 846 height 2753
drag, startPoint x: 219, startPoint y: 473, endPoint x: 138, endPoint y: 473, distance: 80.9
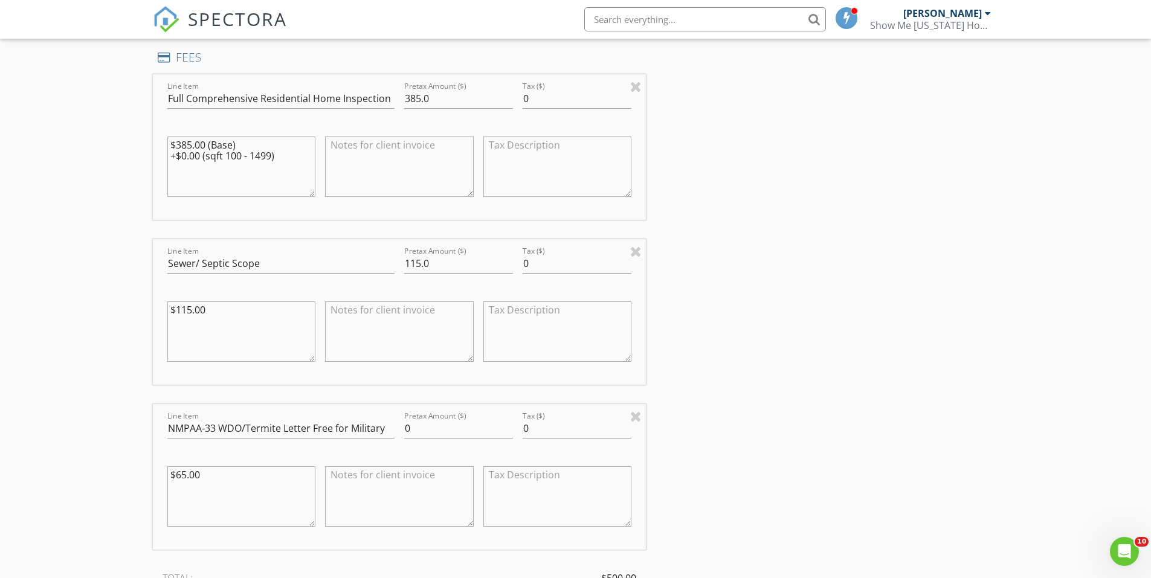
click at [138, 473] on div "New Inspection Click here to use the New Order Form INSPECTOR(S) check_box_outl…" at bounding box center [575, 348] width 1151 height 2851
click at [844, 366] on div "INSPECTOR(S) check_box_outline_blank Austin Davis check_box Tanner Witt PRIMARY…" at bounding box center [576, 369] width 846 height 2753
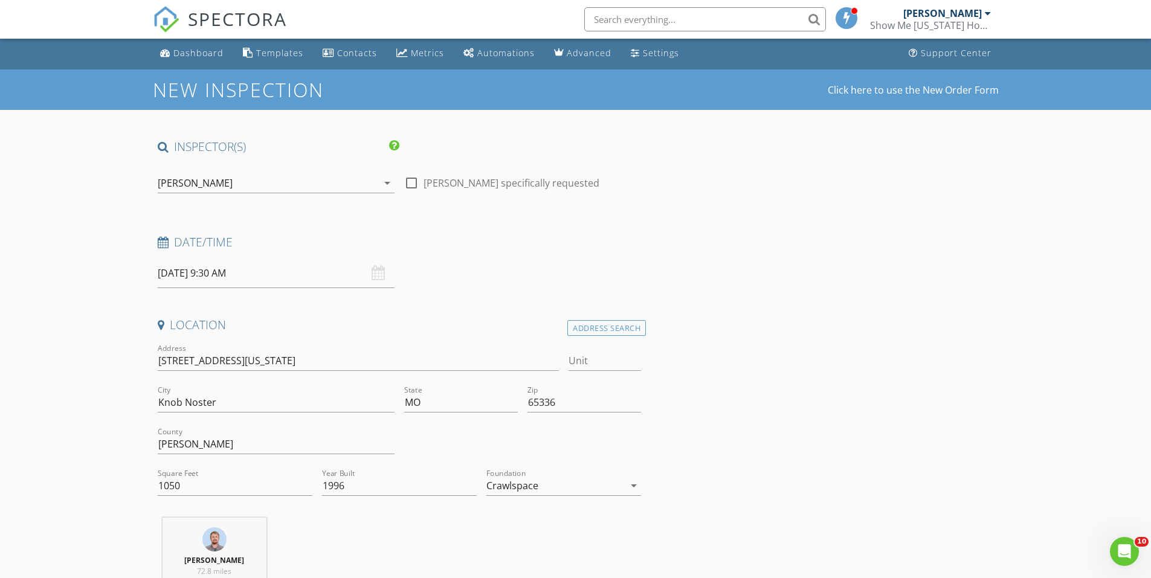
scroll to position [0, 0]
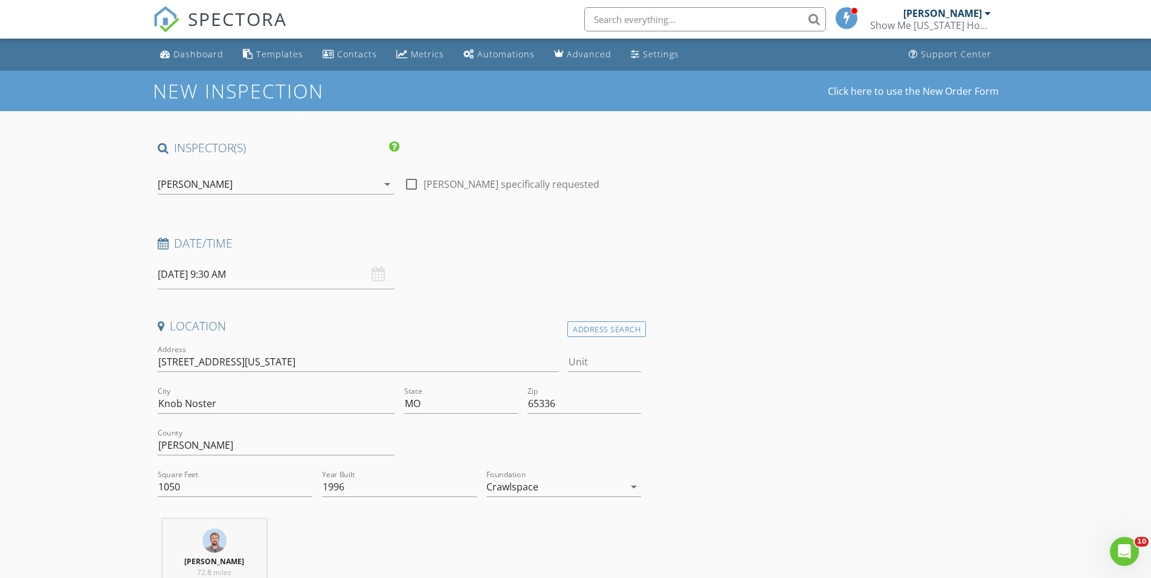
click at [289, 272] on input "08/28/2025 9:30 AM" at bounding box center [276, 275] width 237 height 30
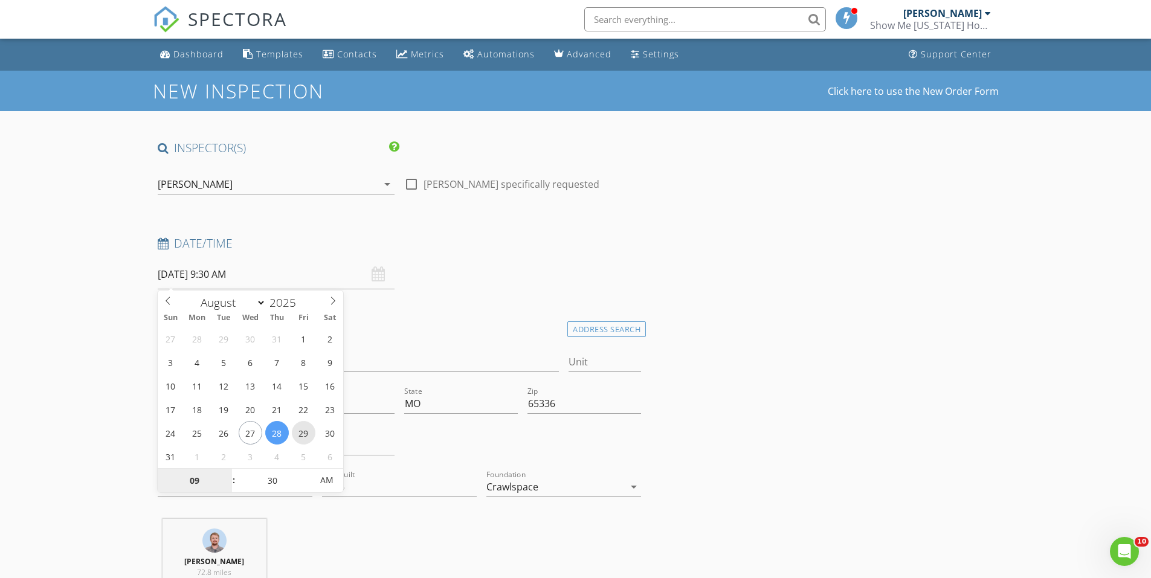
type input "[DATE] 9:30 AM"
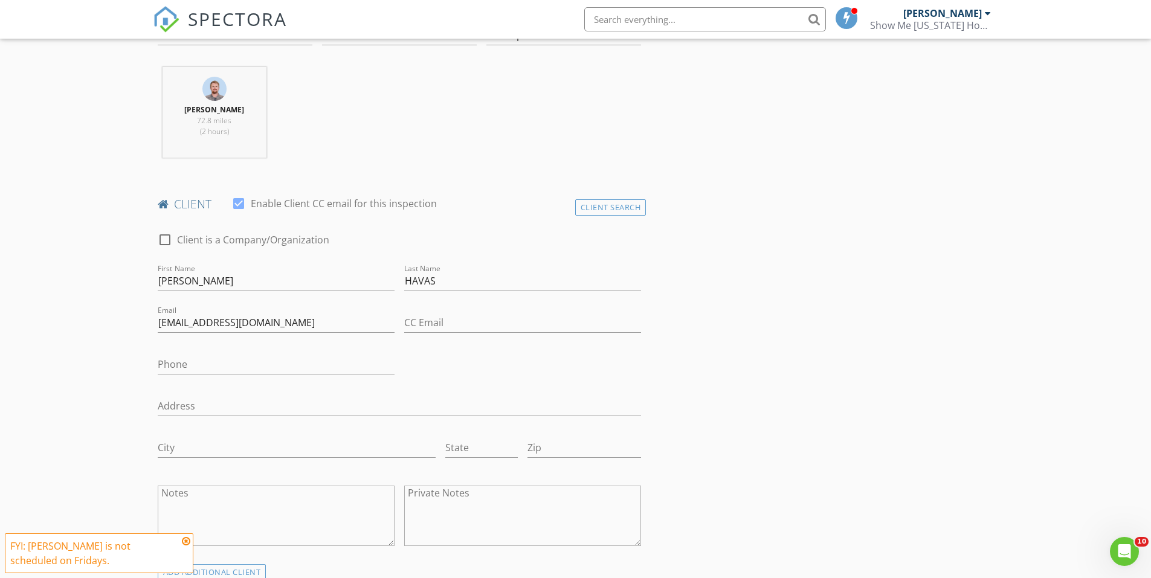
scroll to position [604, 0]
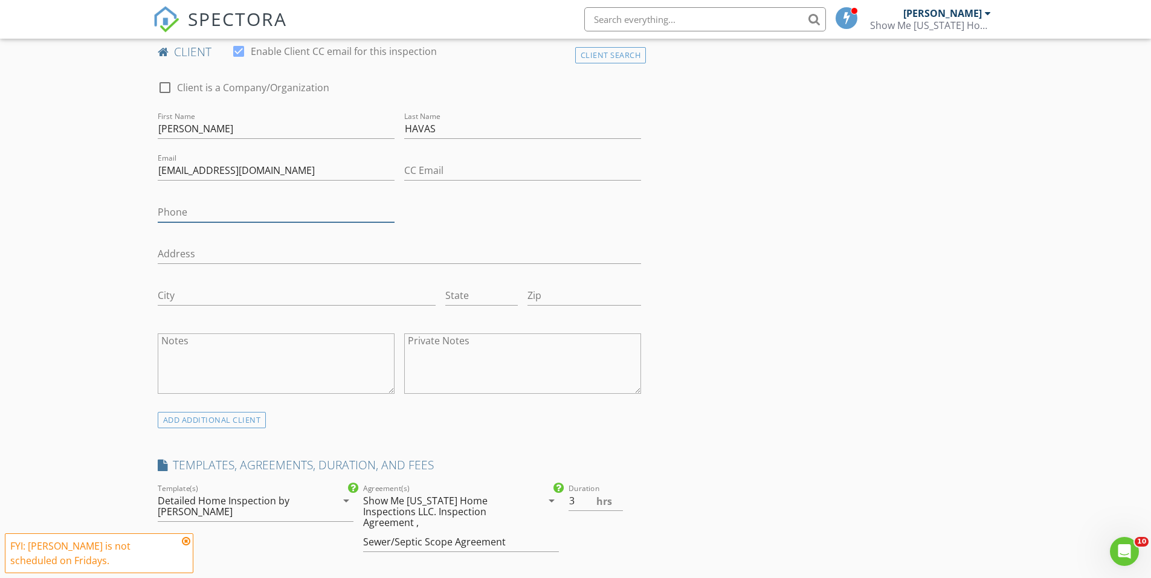
click at [248, 207] on input "Phone" at bounding box center [276, 212] width 237 height 20
type input "[PHONE_NUMBER]"
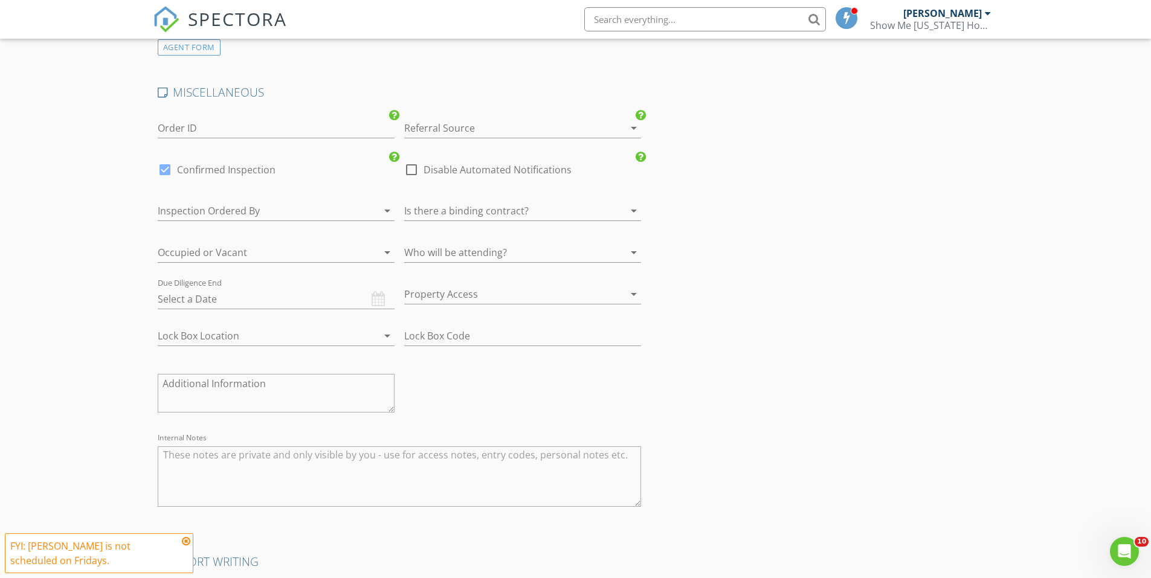
scroll to position [2345, 0]
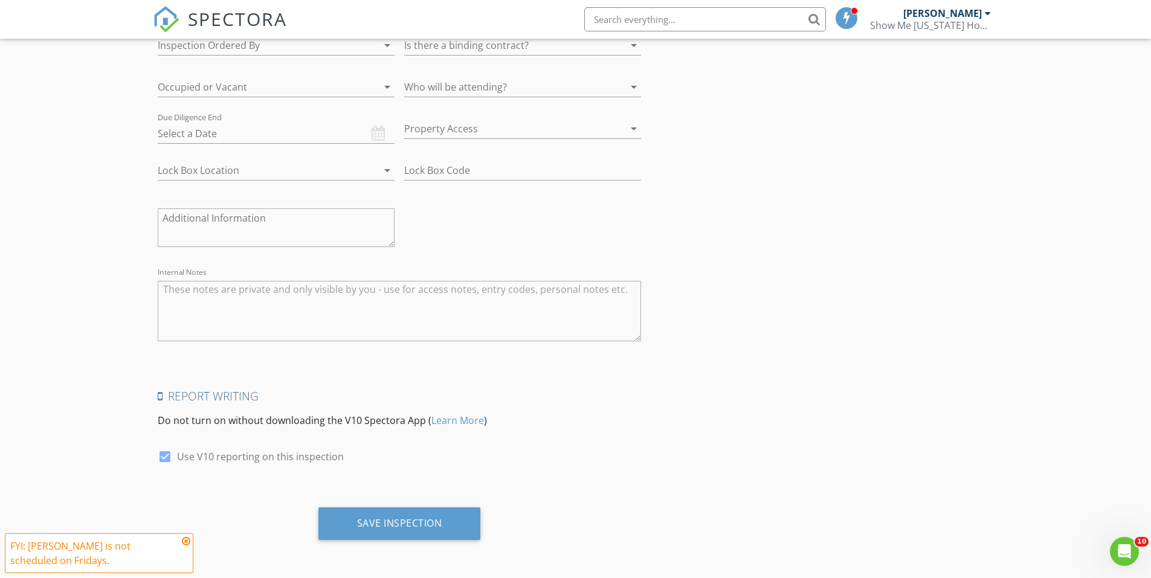
click at [185, 542] on icon at bounding box center [186, 541] width 8 height 10
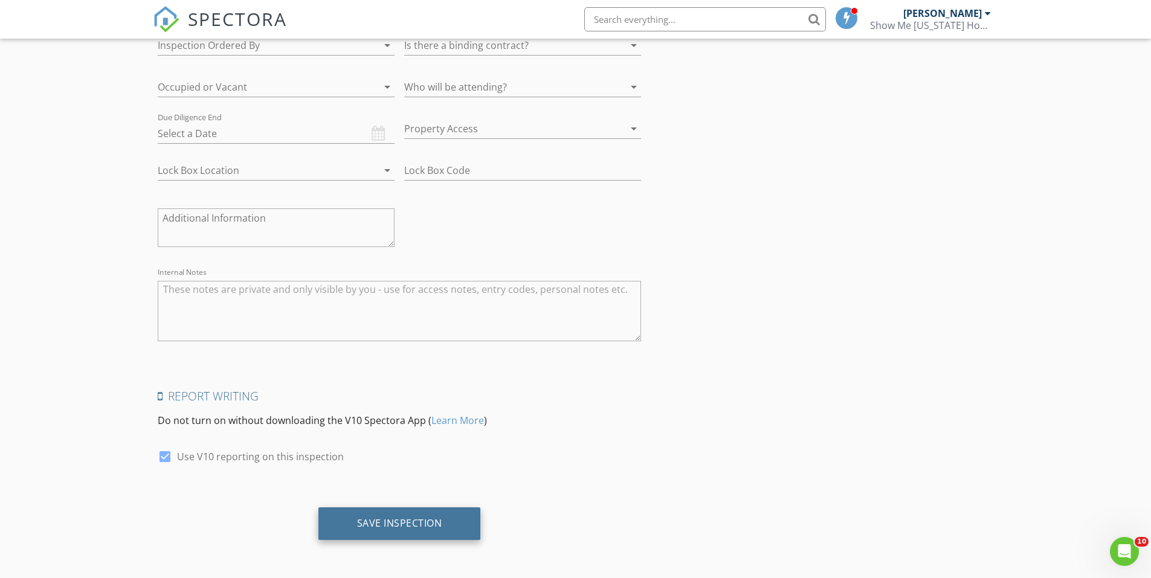
click at [429, 521] on div "Save Inspection" at bounding box center [399, 523] width 85 height 12
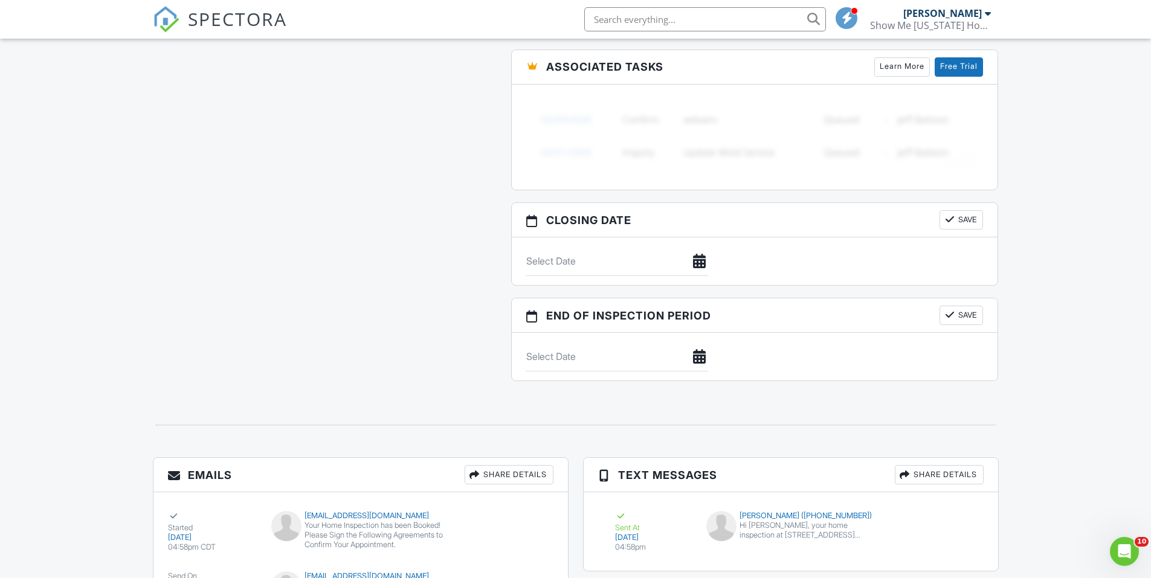
scroll to position [1372, 0]
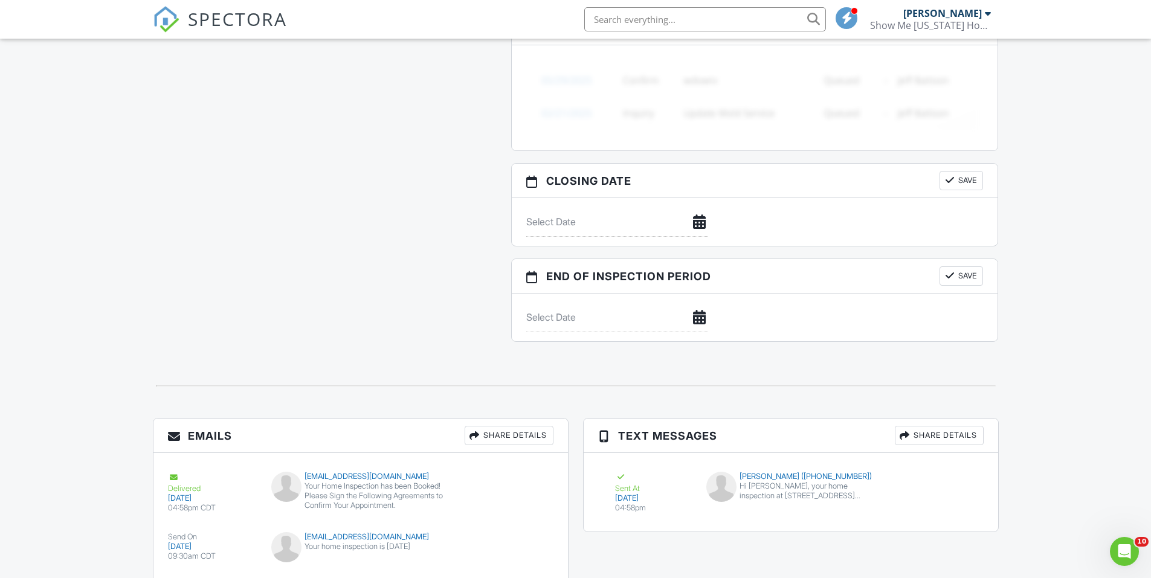
scroll to position [1372, 0]
